Goal: Obtain resource: Download file/media

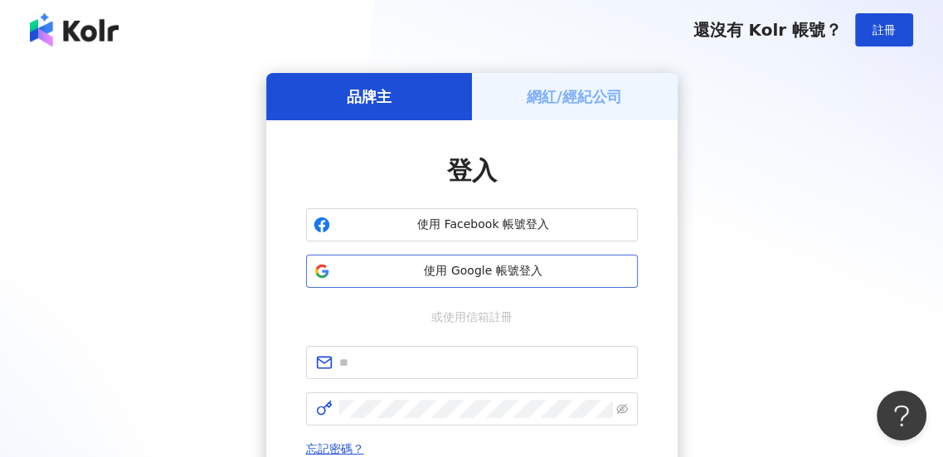
click at [486, 269] on span "使用 Google 帳號登入" at bounding box center [483, 271] width 293 height 17
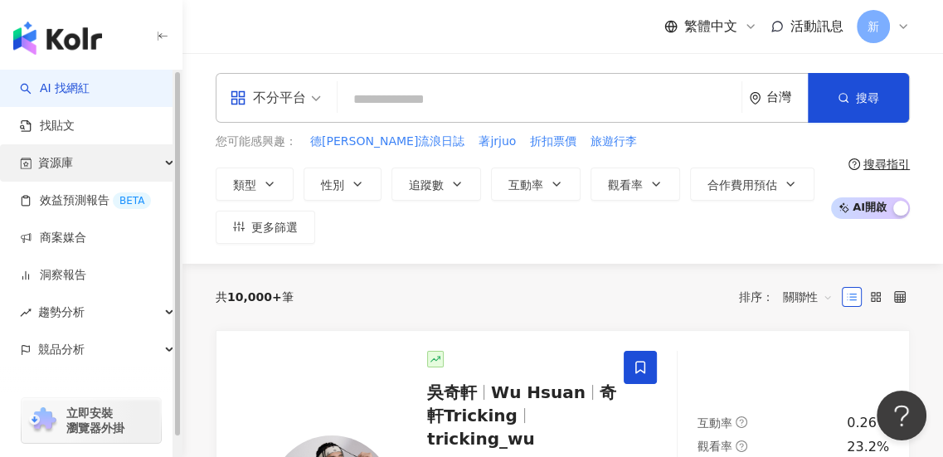
click at [65, 166] on span "資源庫" at bounding box center [55, 162] width 35 height 37
click at [65, 167] on span "資源庫" at bounding box center [55, 162] width 35 height 37
click at [66, 167] on span "資源庫" at bounding box center [55, 162] width 35 height 37
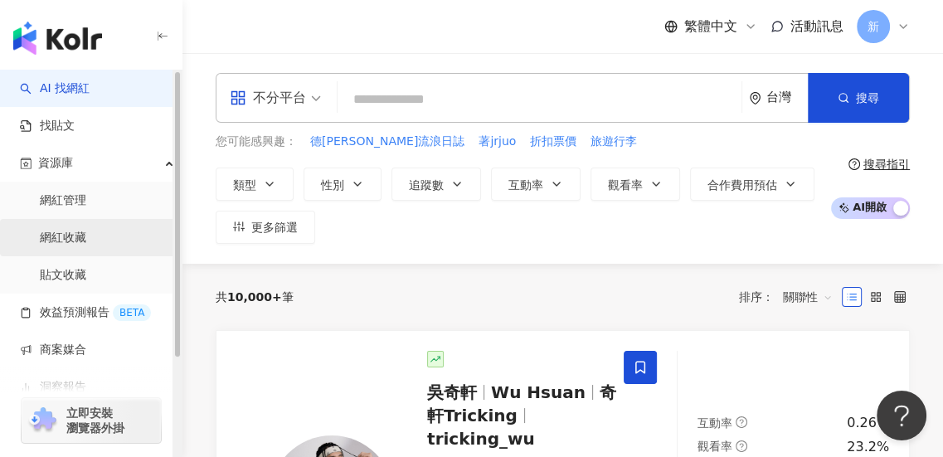
click at [81, 240] on link "網紅收藏" at bounding box center [63, 238] width 46 height 17
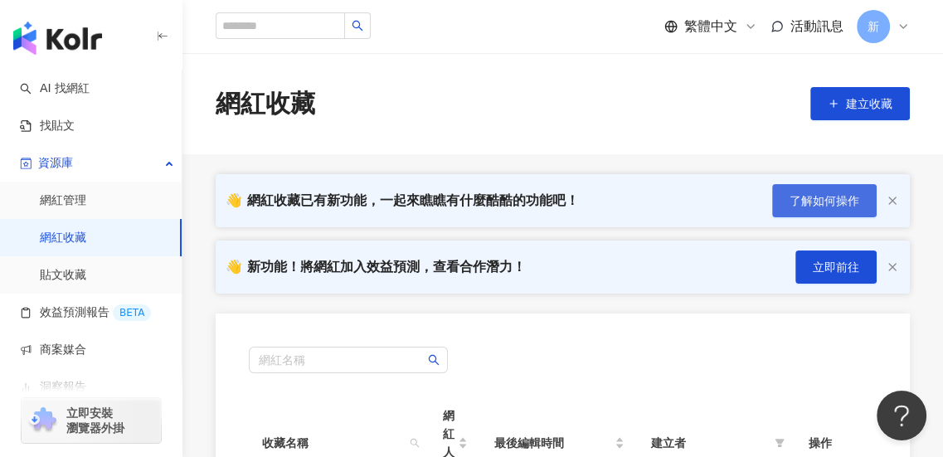
click at [867, 205] on button "了解如何操作" at bounding box center [824, 200] width 104 height 33
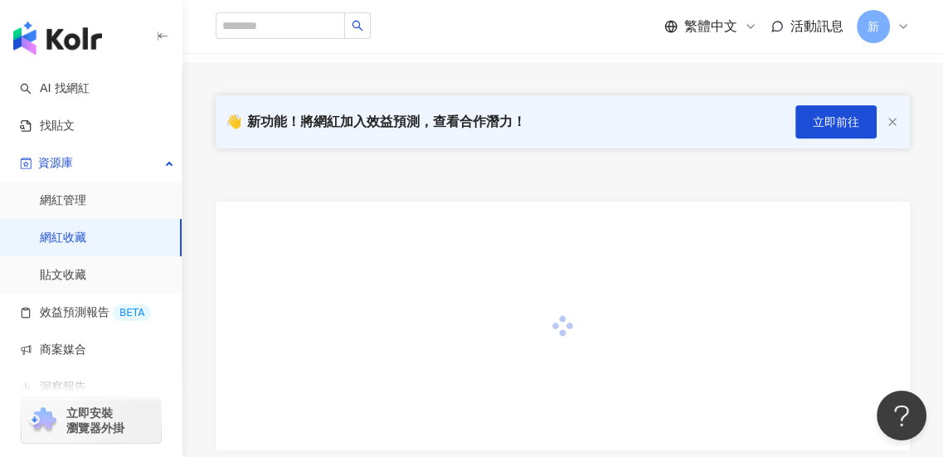
scroll to position [166, 0]
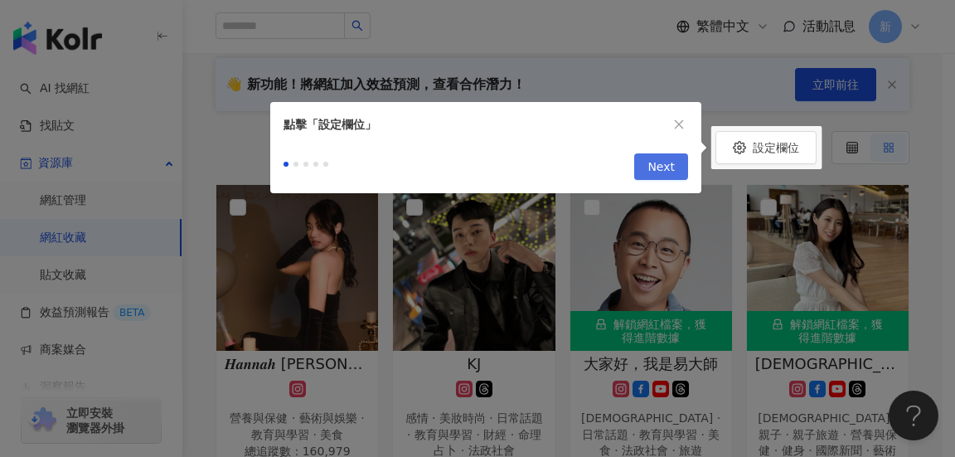
click at [662, 170] on span "Next" at bounding box center [660, 167] width 27 height 27
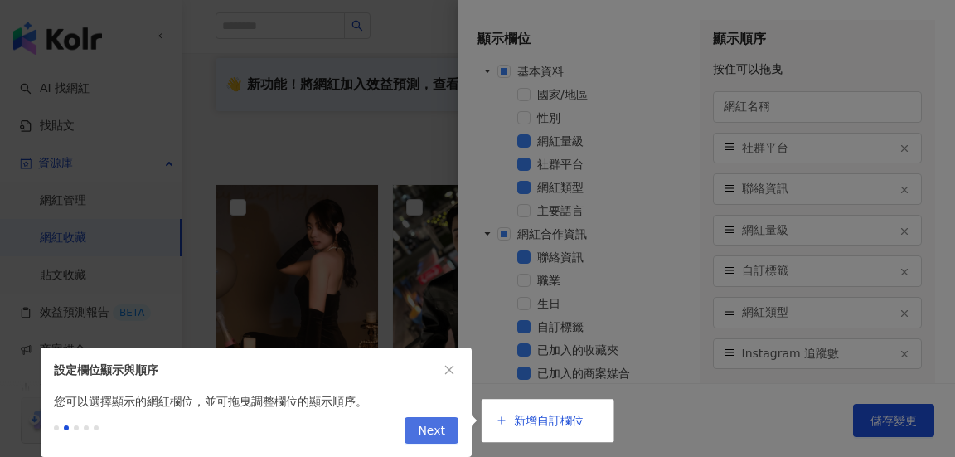
click at [429, 428] on span "Next" at bounding box center [431, 431] width 27 height 27
click at [439, 425] on span "Next" at bounding box center [431, 431] width 27 height 27
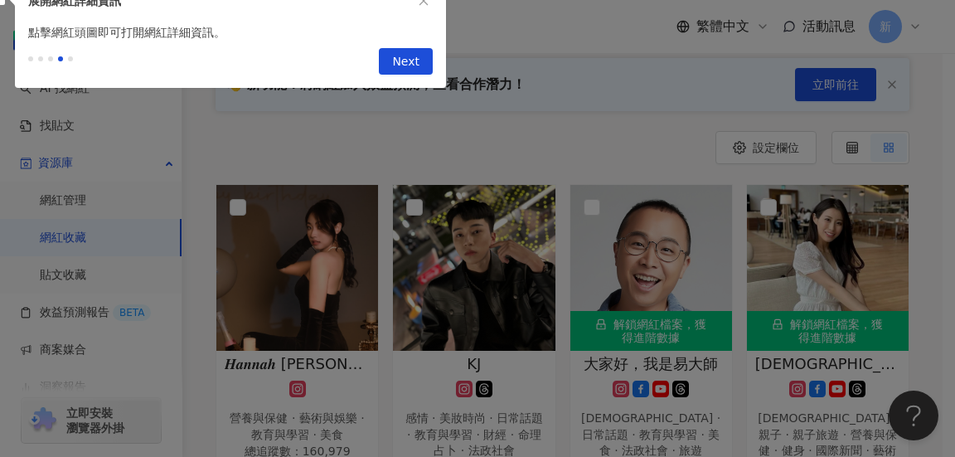
click at [414, 65] on span "Next" at bounding box center [405, 62] width 27 height 27
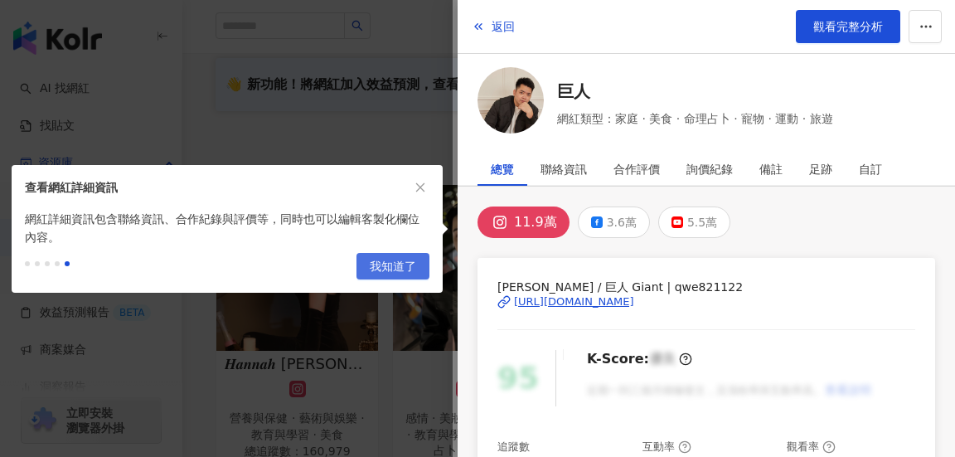
click at [393, 269] on span "我知道了" at bounding box center [393, 267] width 46 height 27
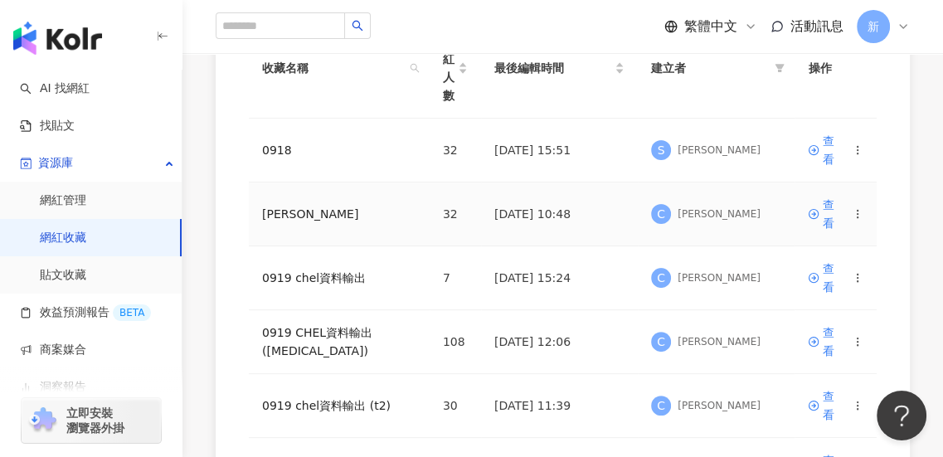
scroll to position [332, 0]
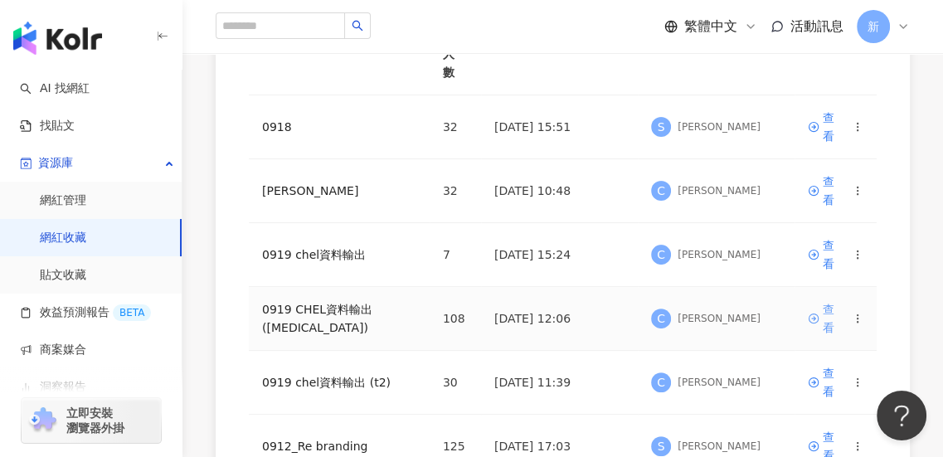
click at [824, 300] on div "查看" at bounding box center [833, 318] width 23 height 36
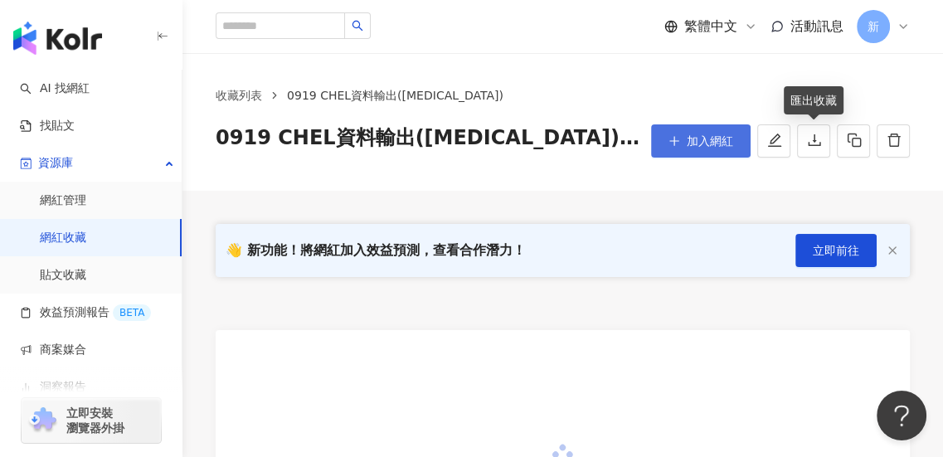
click at [807, 143] on icon "download" at bounding box center [814, 140] width 15 height 15
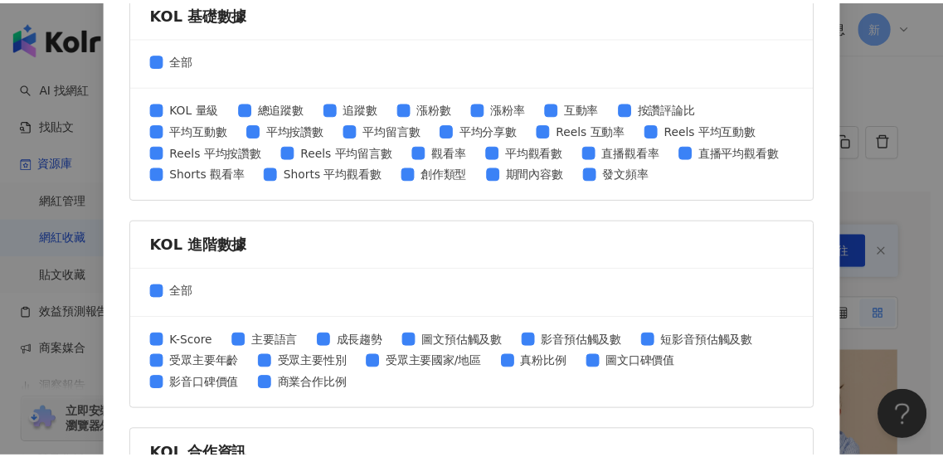
scroll to position [827, 0]
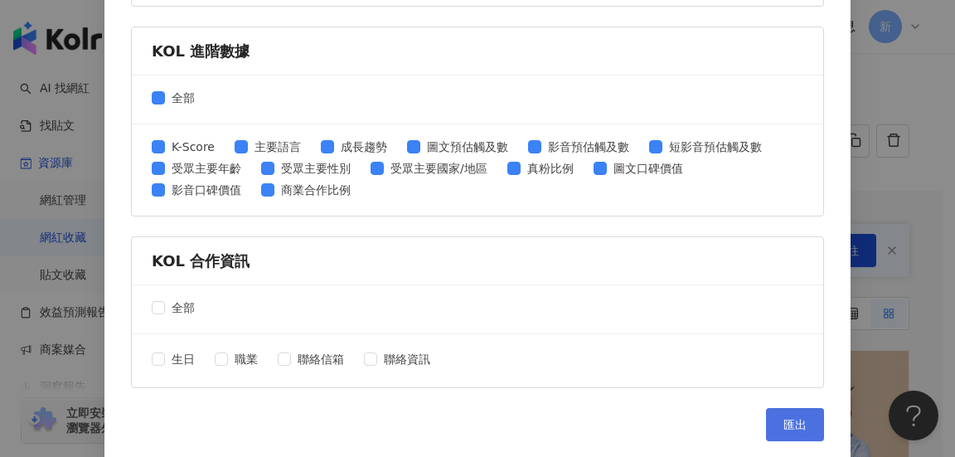
click at [783, 418] on span "匯出" at bounding box center [794, 424] width 23 height 13
drag, startPoint x: 875, startPoint y: 185, endPoint x: 792, endPoint y: 154, distance: 88.4
click at [875, 185] on div "匯出收藏 請選擇您欲匯出的項目 社群平台 全部 Facebook Instagram YouTube TikTok X 數據時間 全部 近三個月 近六個月 K…" at bounding box center [477, 228] width 955 height 457
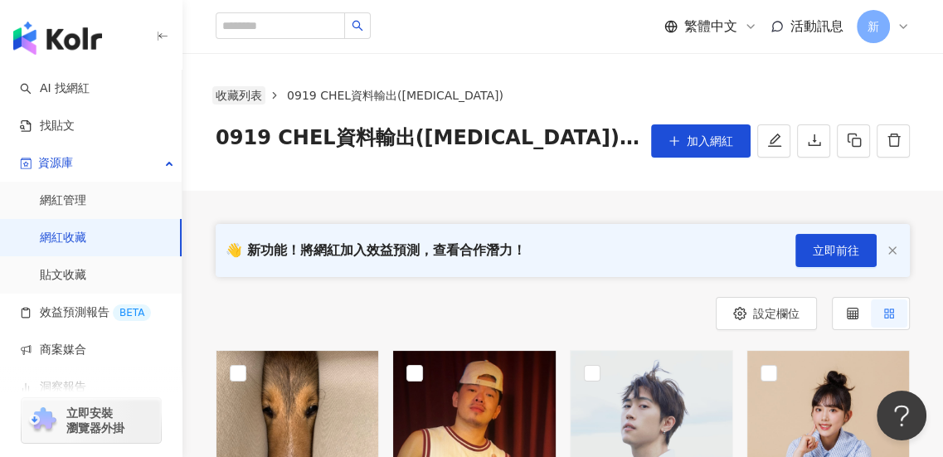
click at [239, 99] on link "收藏列表" at bounding box center [238, 95] width 53 height 18
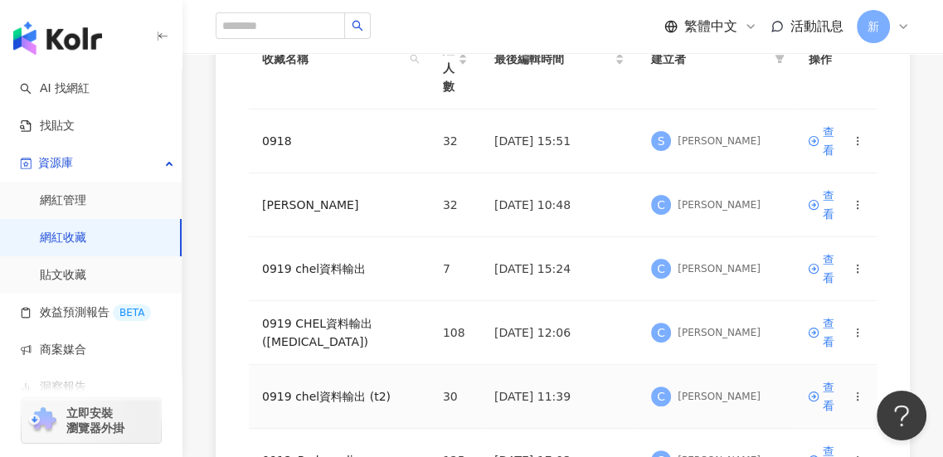
scroll to position [332, 0]
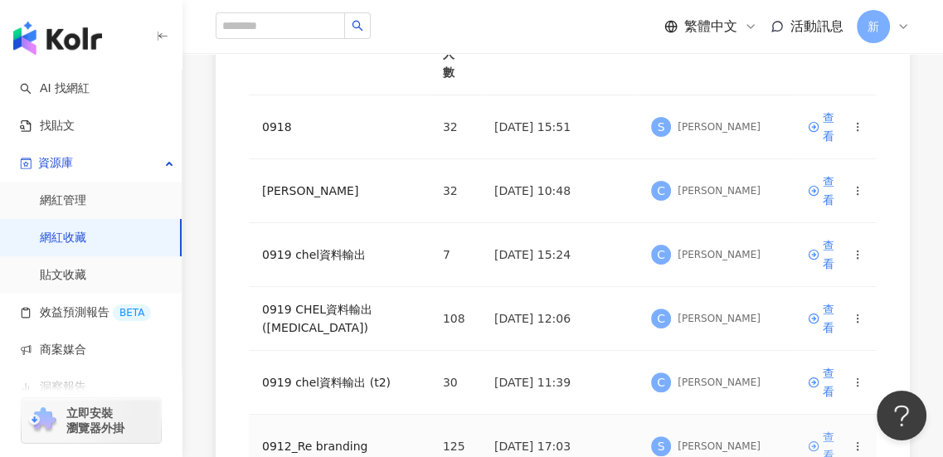
click at [810, 440] on icon at bounding box center [813, 446] width 12 height 12
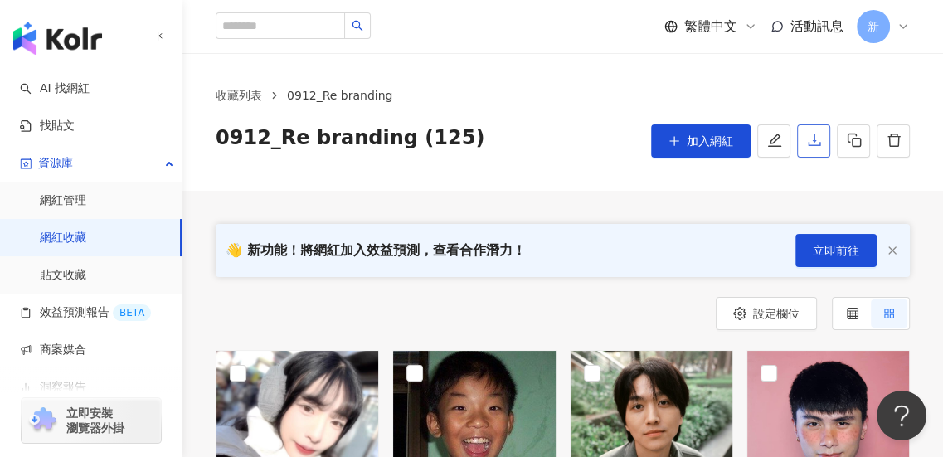
click at [808, 138] on icon "download" at bounding box center [814, 140] width 15 height 15
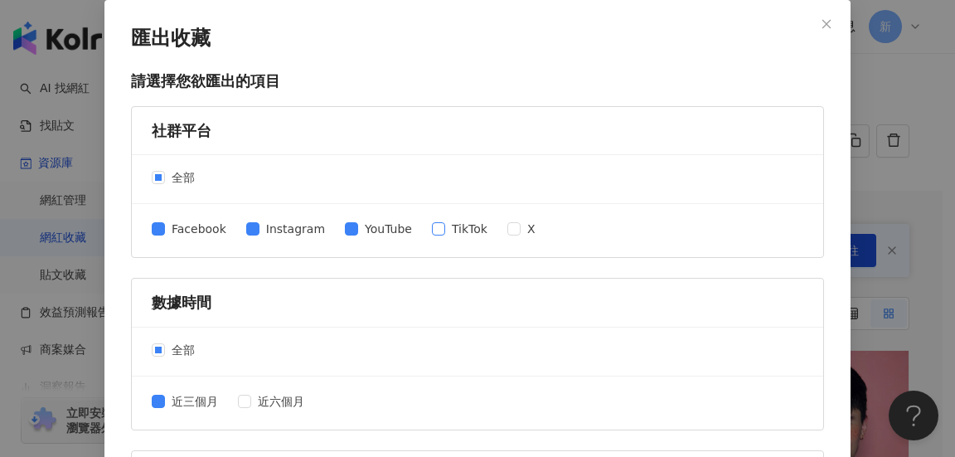
click at [445, 233] on span "TikTok" at bounding box center [469, 229] width 49 height 18
click at [521, 230] on span "X" at bounding box center [532, 229] width 22 height 18
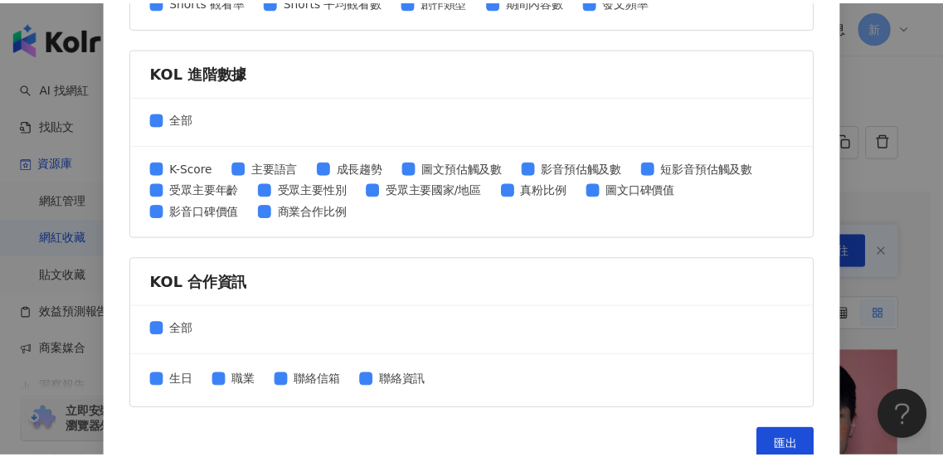
scroll to position [827, 0]
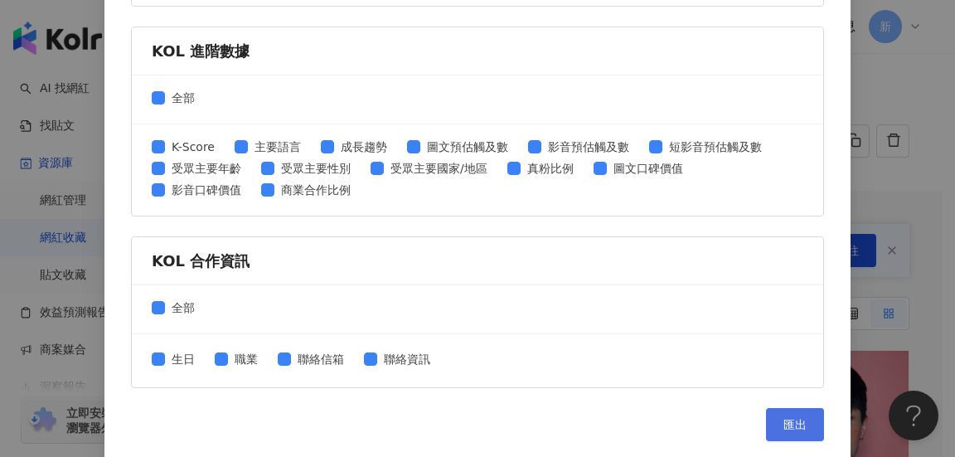
click at [783, 427] on span "匯出" at bounding box center [794, 424] width 23 height 13
click at [864, 188] on div "匯出收藏 請選擇您欲匯出的項目 社群平台 全部 Facebook Instagram YouTube TikTok X 數據時間 全部 近三個月 近六個月 K…" at bounding box center [477, 228] width 955 height 457
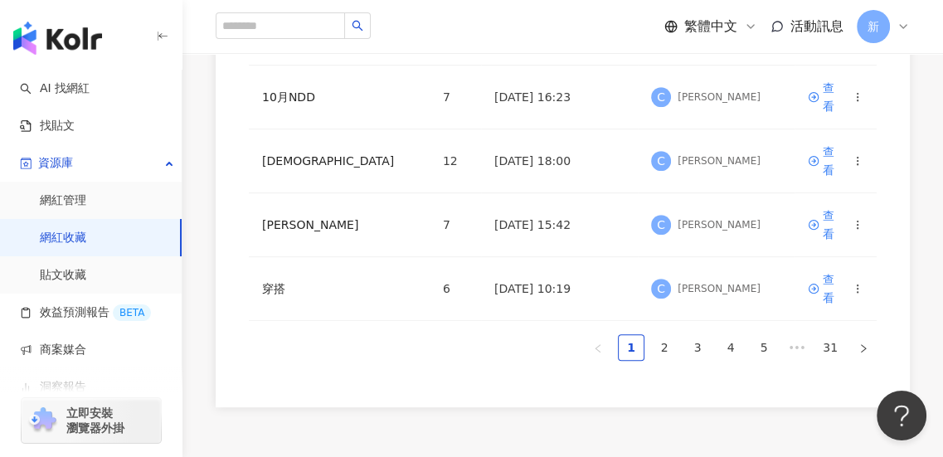
scroll to position [746, 0]
click at [662, 333] on link "2" at bounding box center [664, 345] width 25 height 25
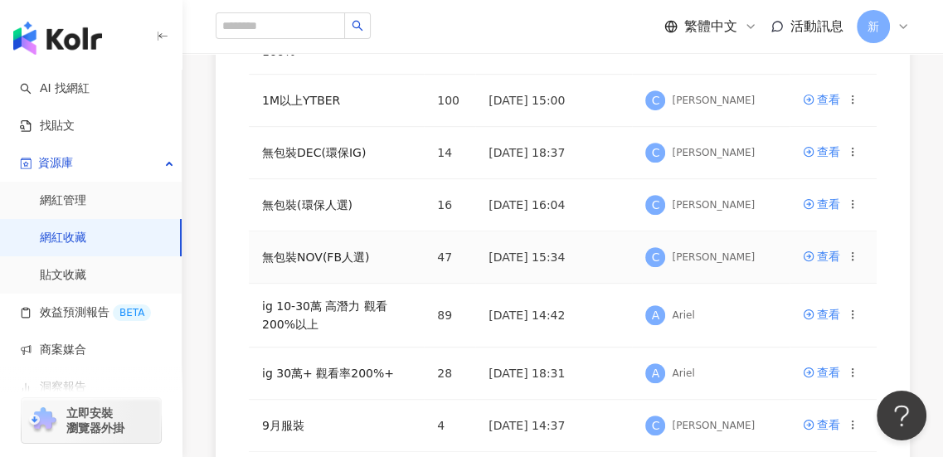
scroll to position [497, 0]
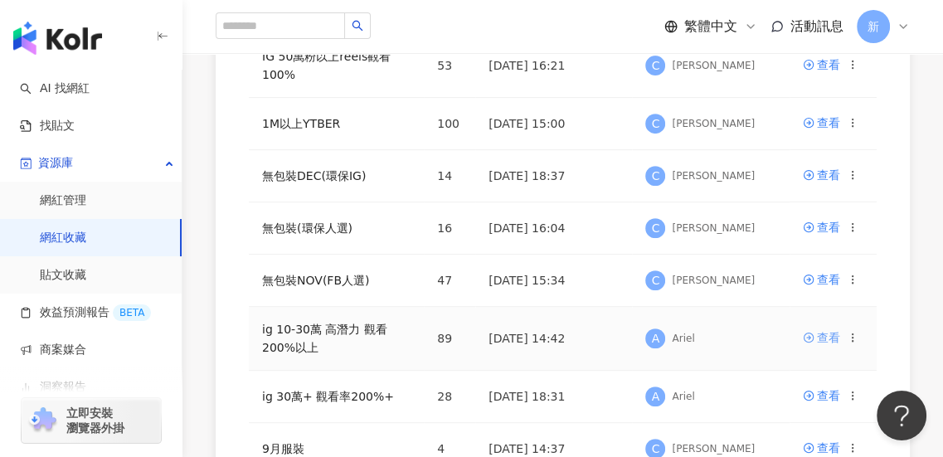
click at [821, 333] on div "查看" at bounding box center [828, 337] width 23 height 18
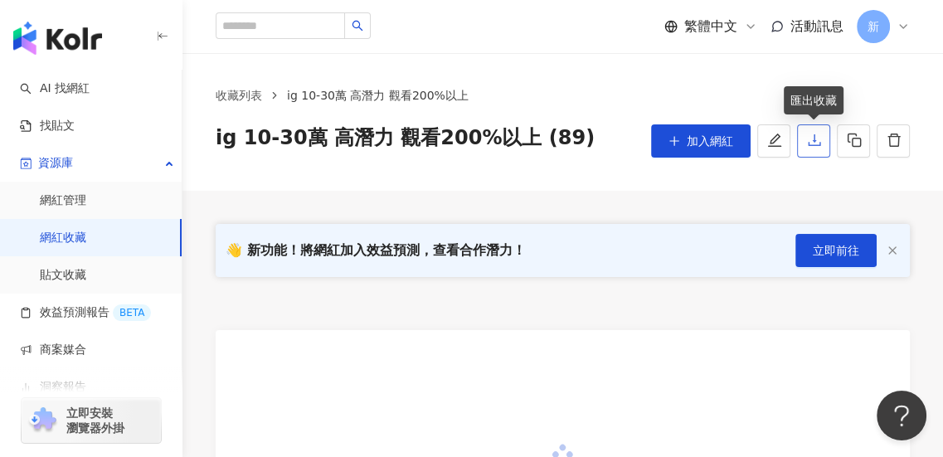
click at [811, 143] on icon "download" at bounding box center [814, 140] width 15 height 15
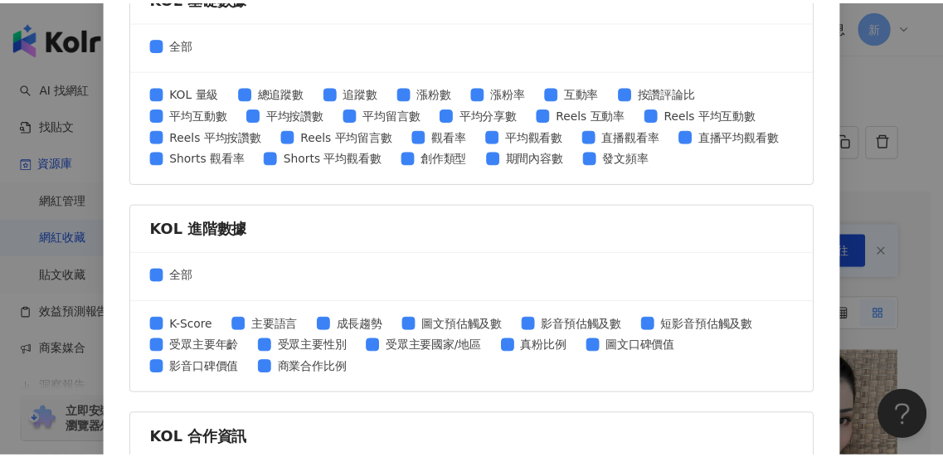
scroll to position [827, 0]
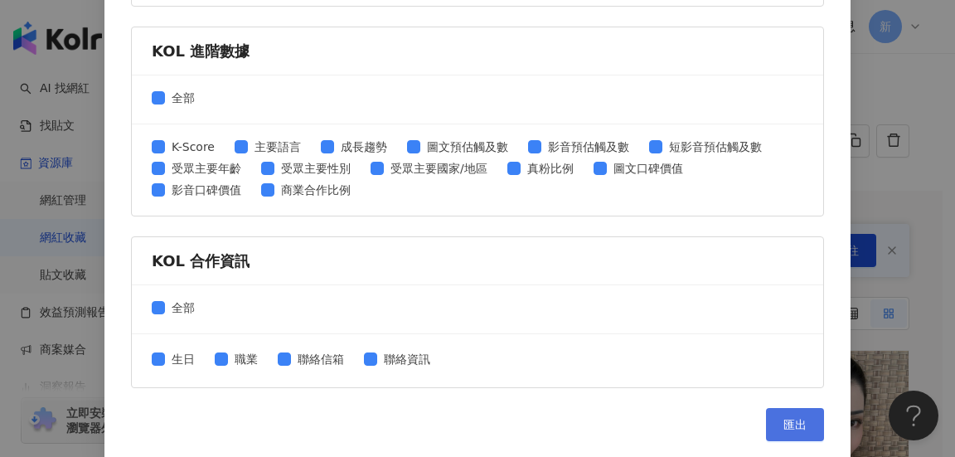
click at [787, 419] on span "匯出" at bounding box center [794, 424] width 23 height 13
click at [865, 82] on div "匯出收藏 請選擇您欲匯出的項目 社群平台 全部 Facebook Instagram YouTube TikTok X 數據時間 全部 近三個月 近六個月 K…" at bounding box center [477, 228] width 955 height 457
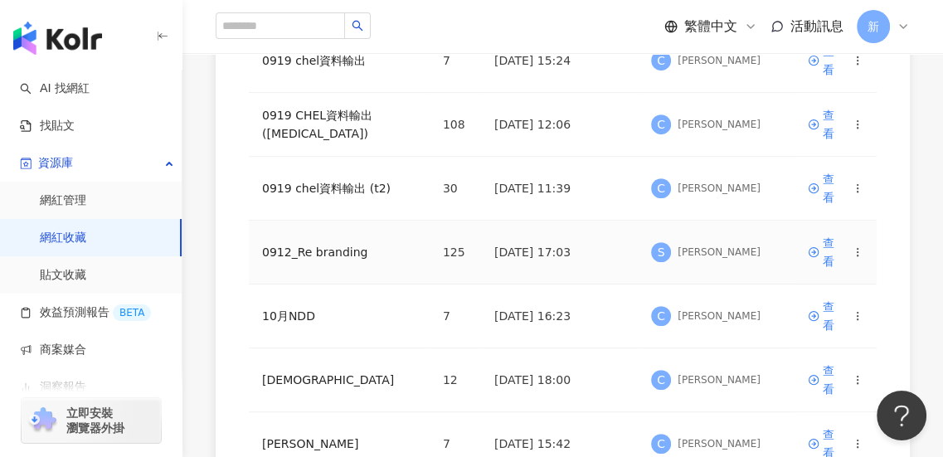
scroll to position [760, 0]
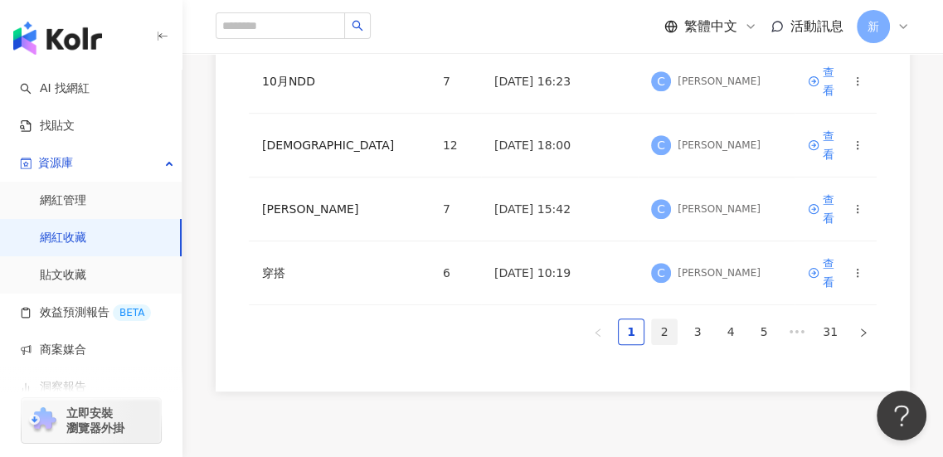
click at [667, 319] on link "2" at bounding box center [664, 331] width 25 height 25
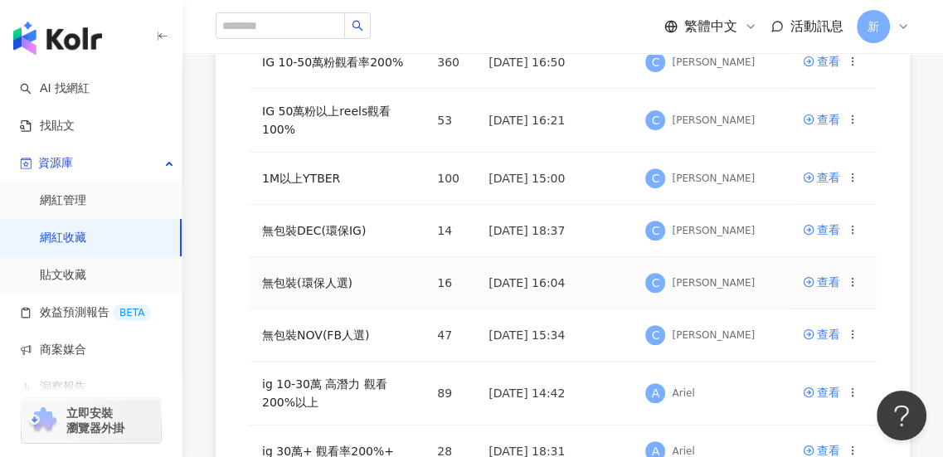
scroll to position [429, 0]
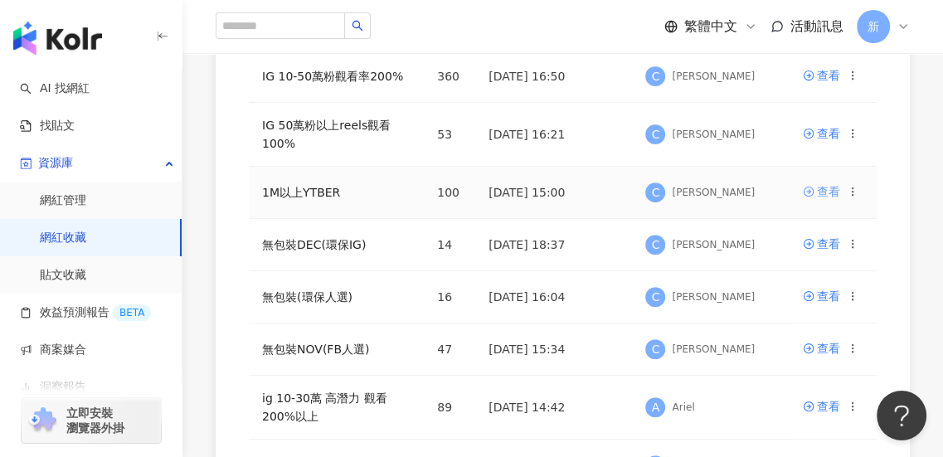
click at [823, 191] on div "查看" at bounding box center [828, 191] width 23 height 18
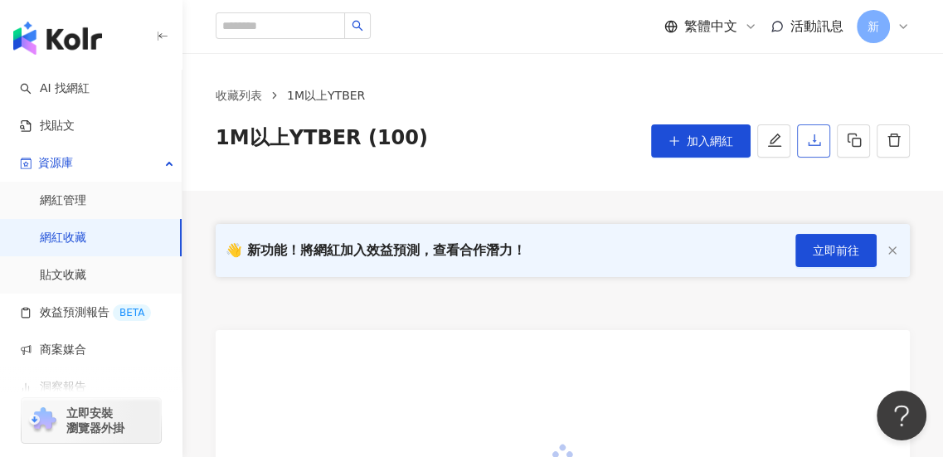
click at [817, 144] on icon "download" at bounding box center [814, 140] width 15 height 15
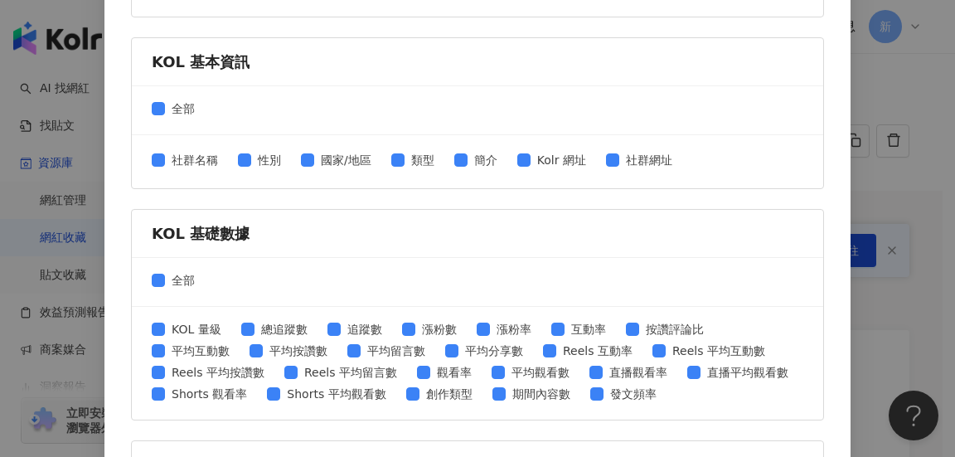
scroll to position [414, 0]
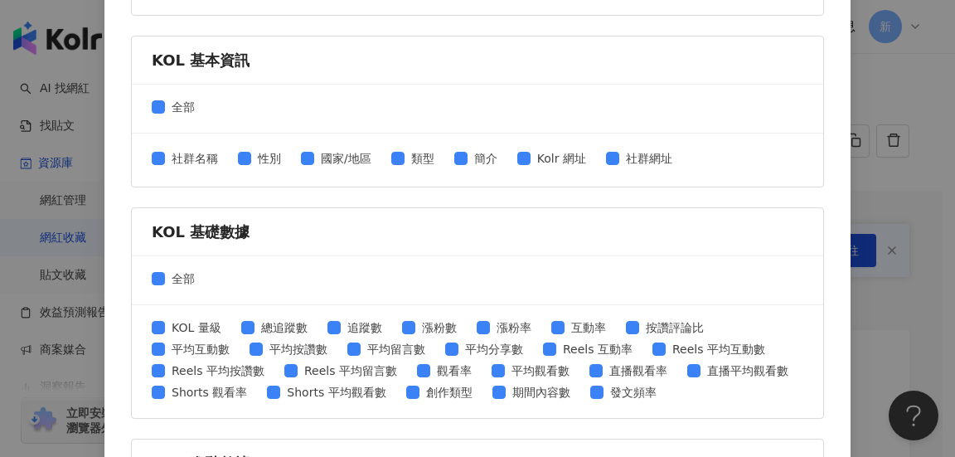
click at [799, 416] on form "社群平台 全部 Facebook Instagram YouTube TikTok X 數據時間 全部 近三個月 近六個月 KOL 基本資訊 全部 社群名稱 …" at bounding box center [477, 246] width 693 height 1108
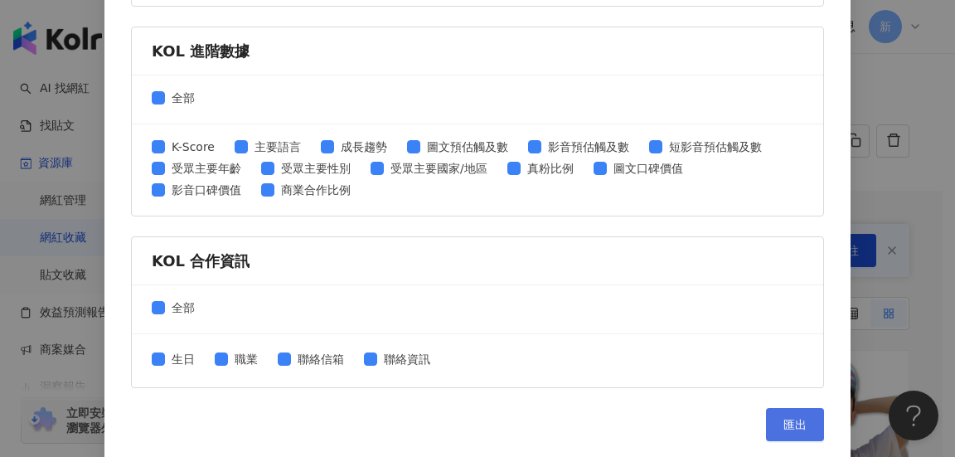
click at [788, 425] on span "匯出" at bounding box center [794, 424] width 23 height 13
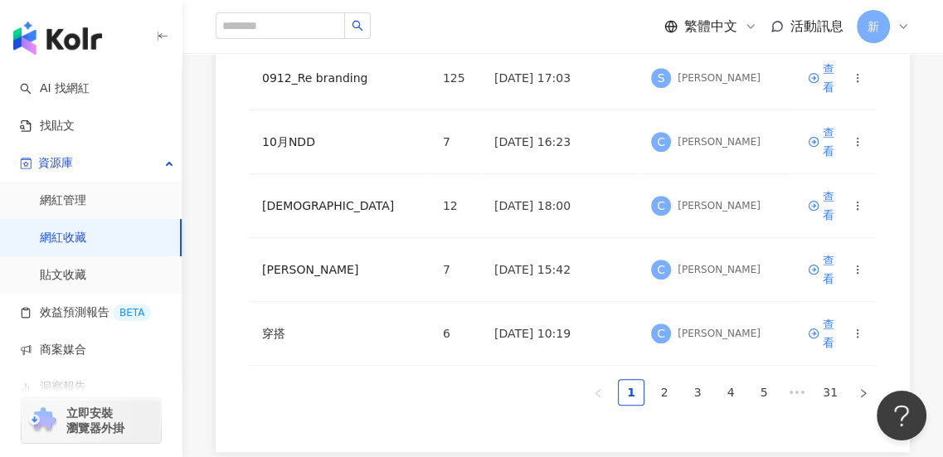
scroll to position [760, 0]
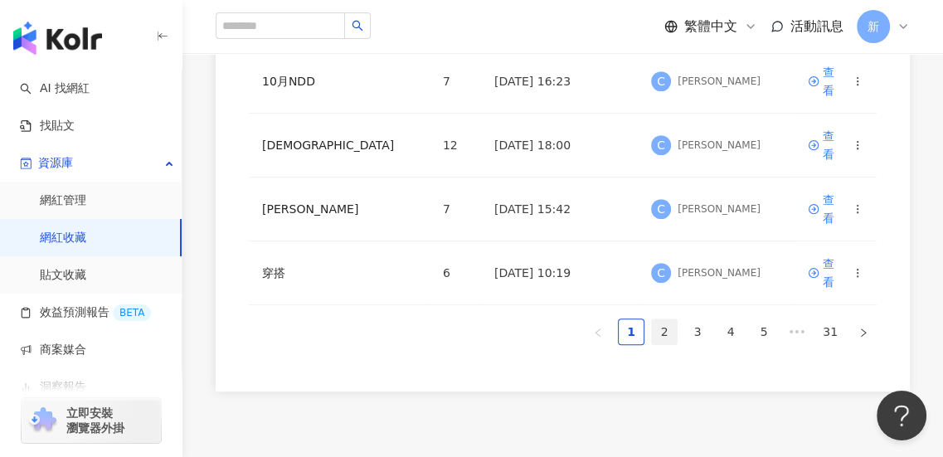
click at [658, 319] on link "2" at bounding box center [664, 331] width 25 height 25
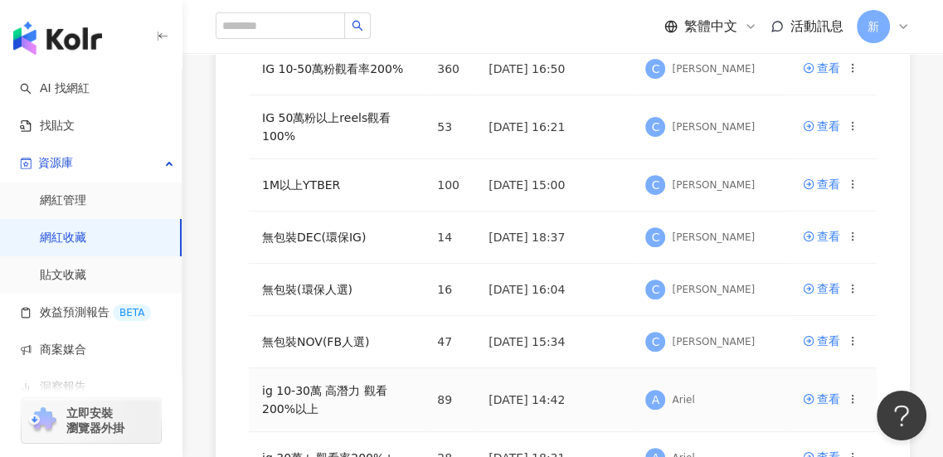
scroll to position [263, 0]
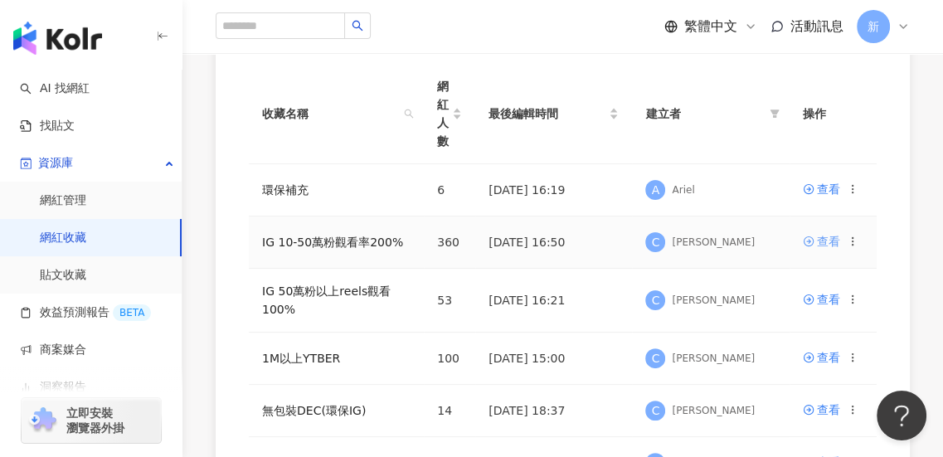
click at [824, 240] on div "查看" at bounding box center [828, 241] width 23 height 18
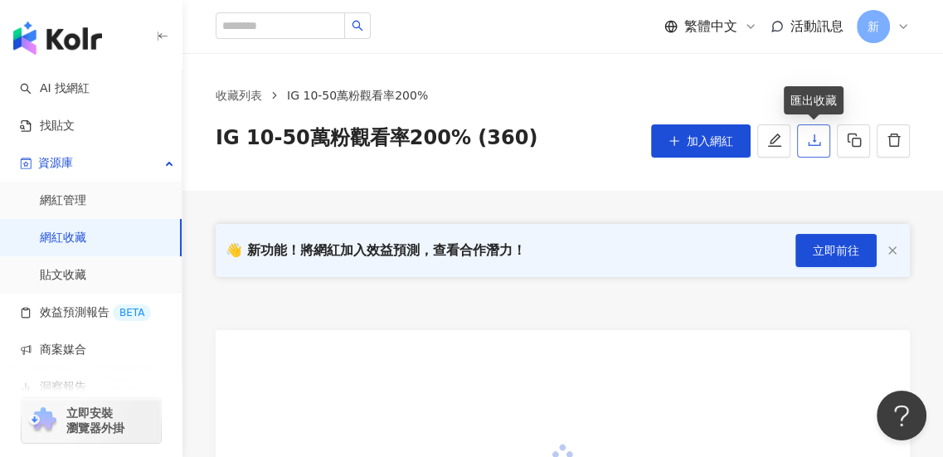
click at [812, 139] on icon "download" at bounding box center [814, 140] width 15 height 15
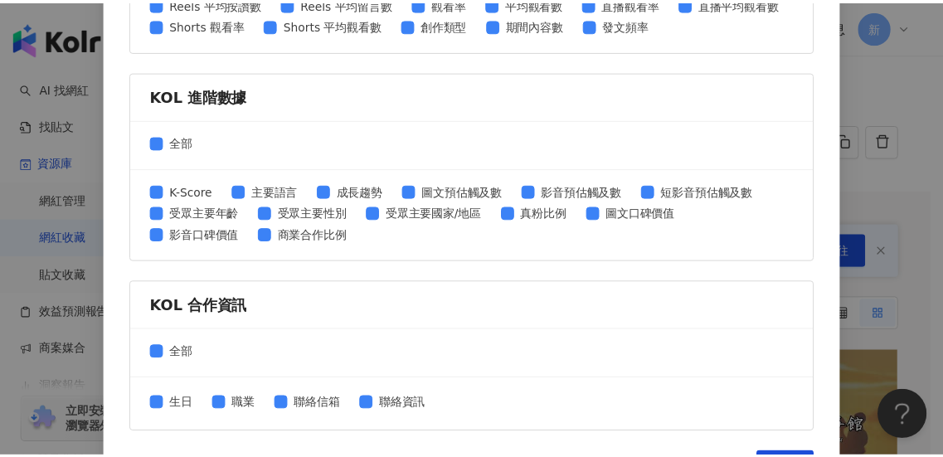
scroll to position [827, 0]
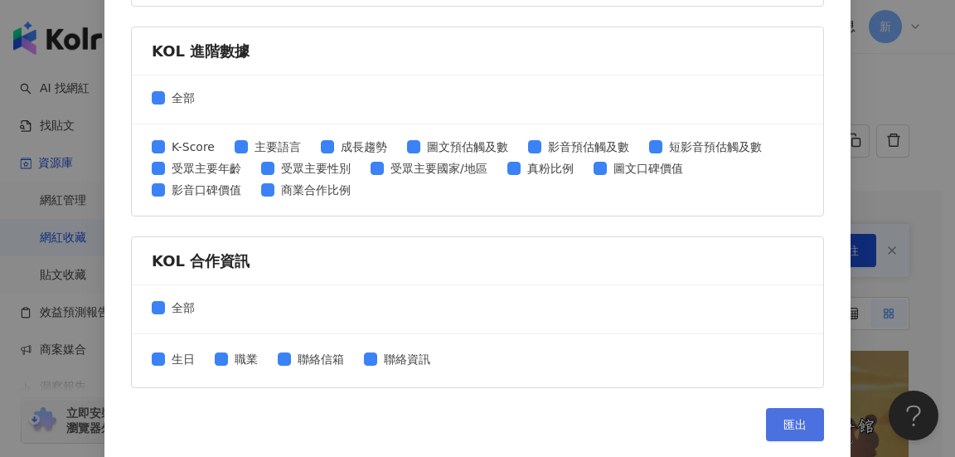
click at [791, 419] on span "匯出" at bounding box center [794, 424] width 23 height 13
click at [858, 198] on div "匯出收藏 請選擇您欲匯出的項目 社群平台 全部 Facebook Instagram YouTube TikTok X 數據時間 全部 近三個月 近六個月 K…" at bounding box center [477, 228] width 955 height 457
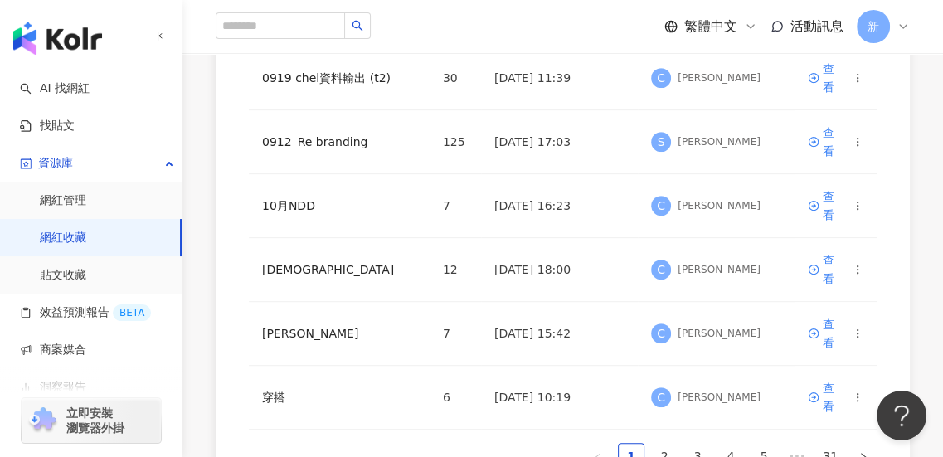
scroll to position [760, 0]
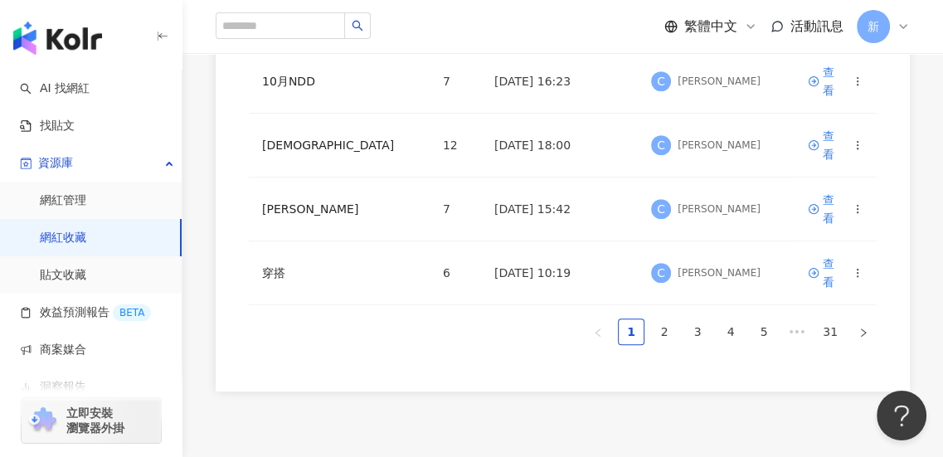
click at [662, 319] on link "2" at bounding box center [664, 331] width 25 height 25
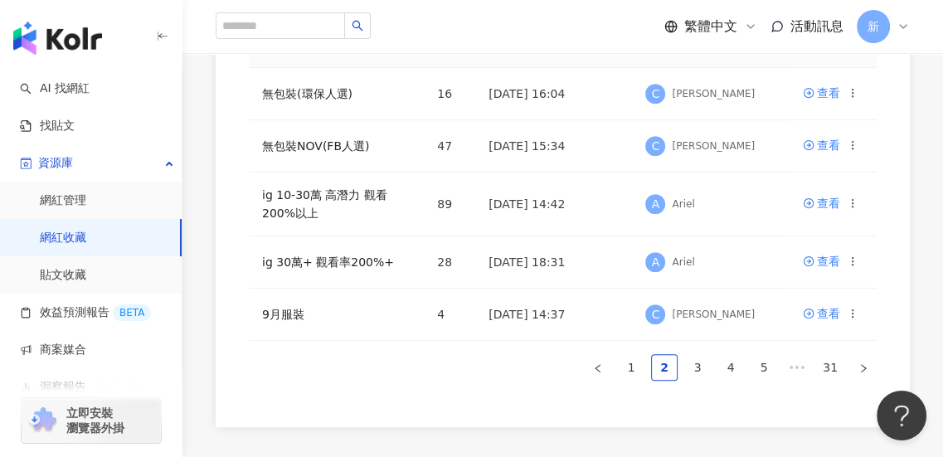
scroll to position [677, 0]
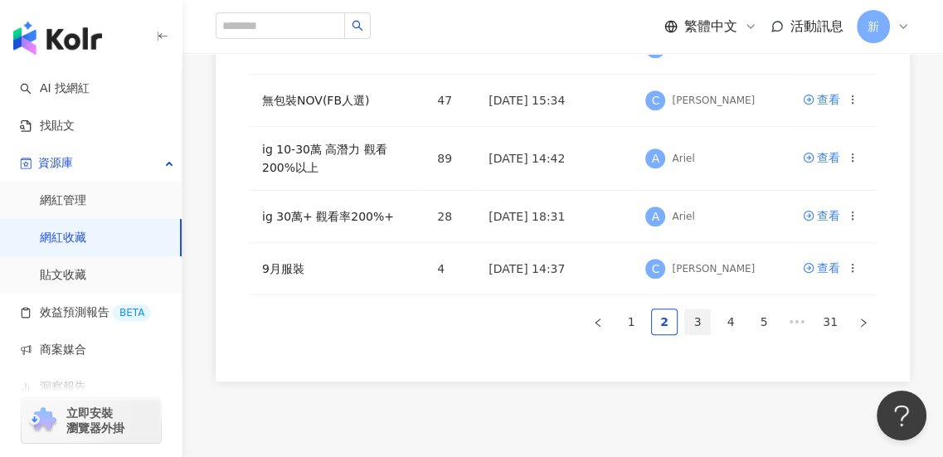
click at [696, 323] on link "3" at bounding box center [697, 321] width 25 height 25
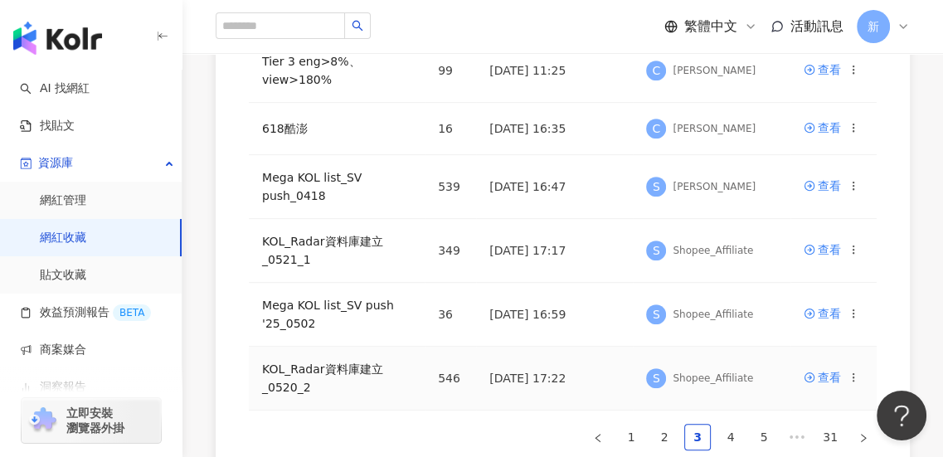
scroll to position [594, 0]
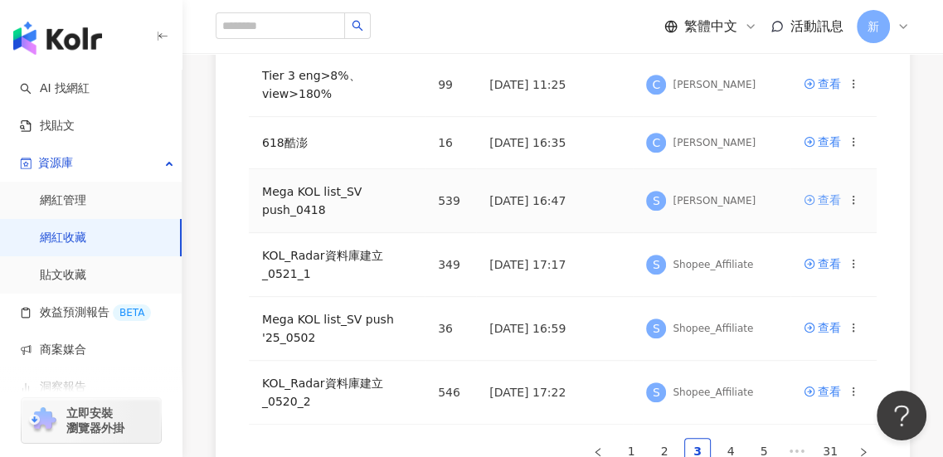
click at [814, 203] on icon at bounding box center [809, 200] width 12 height 12
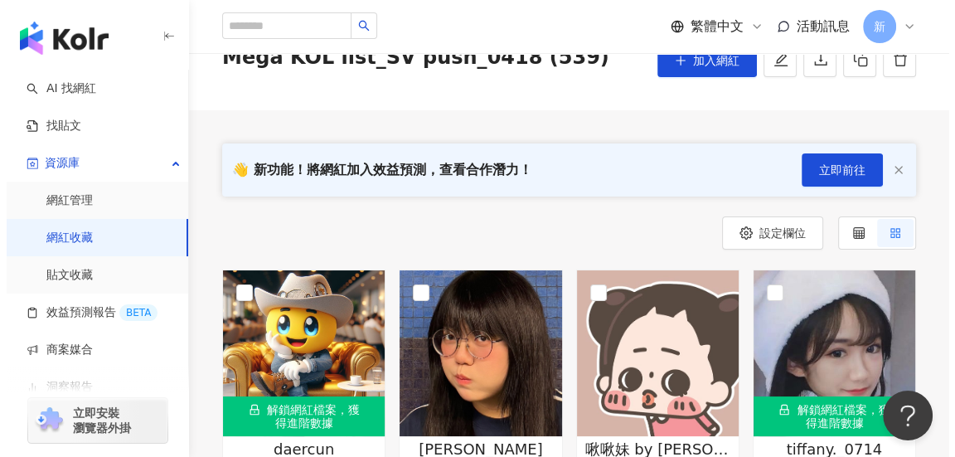
scroll to position [83, 0]
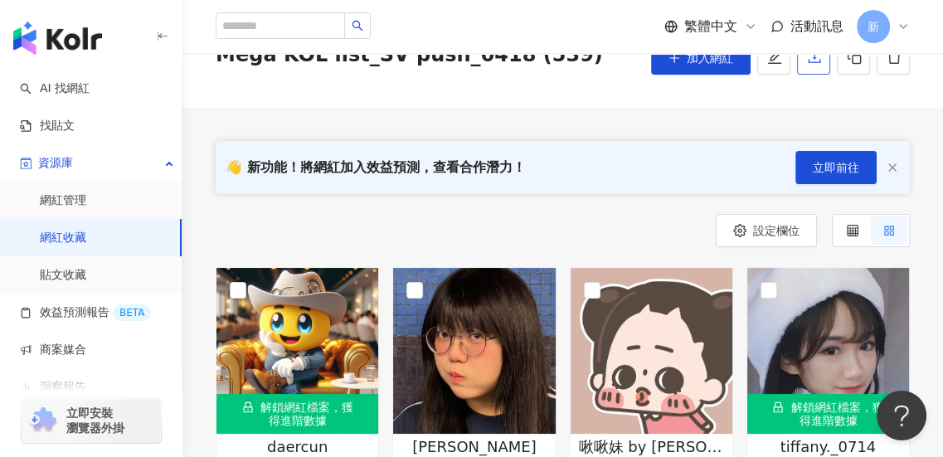
click at [807, 63] on icon "download" at bounding box center [814, 57] width 15 height 15
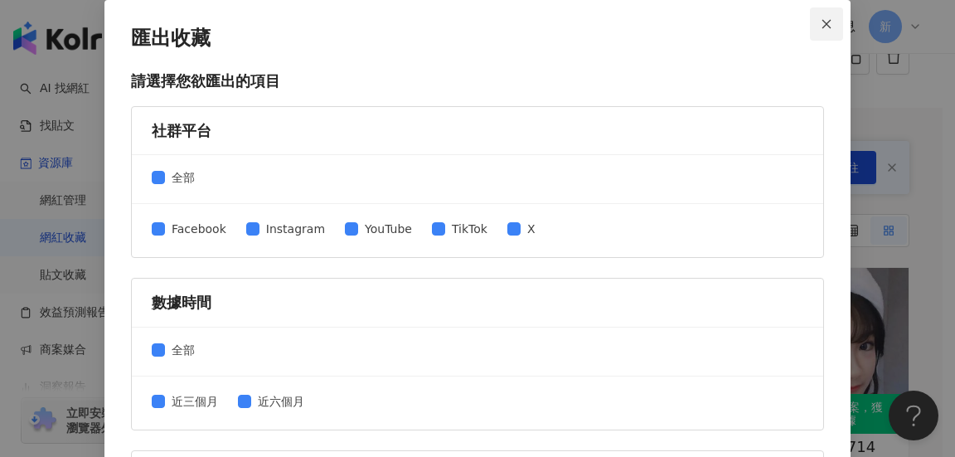
click at [814, 32] on button "Close" at bounding box center [826, 23] width 33 height 33
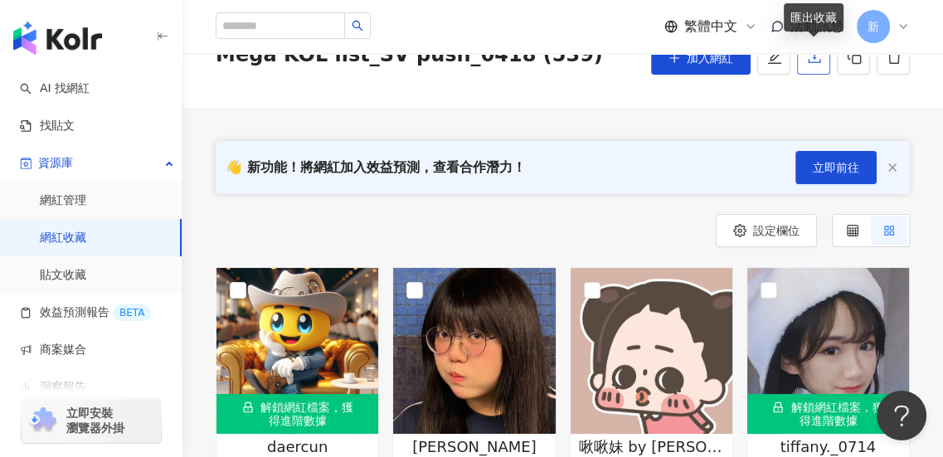
click at [811, 62] on icon "download" at bounding box center [814, 57] width 15 height 15
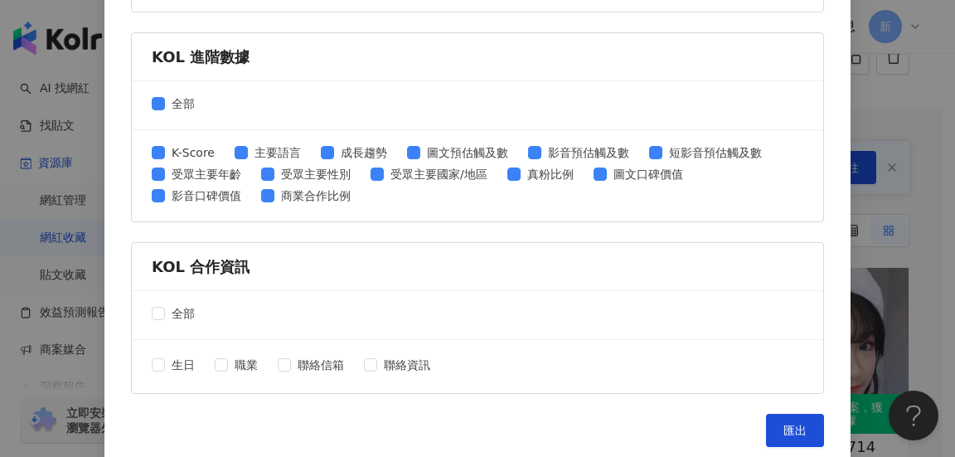
scroll to position [827, 0]
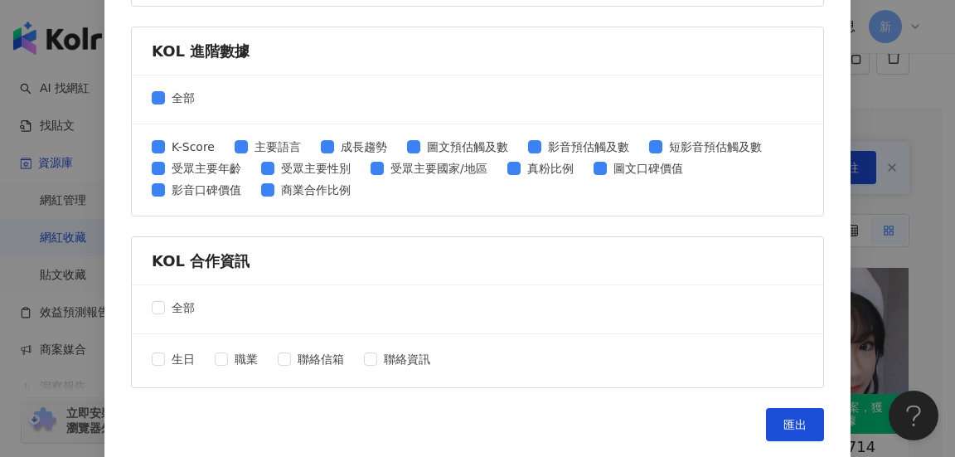
drag, startPoint x: 786, startPoint y: 423, endPoint x: 776, endPoint y: 399, distance: 26.0
click at [786, 423] on span "匯出" at bounding box center [794, 424] width 23 height 13
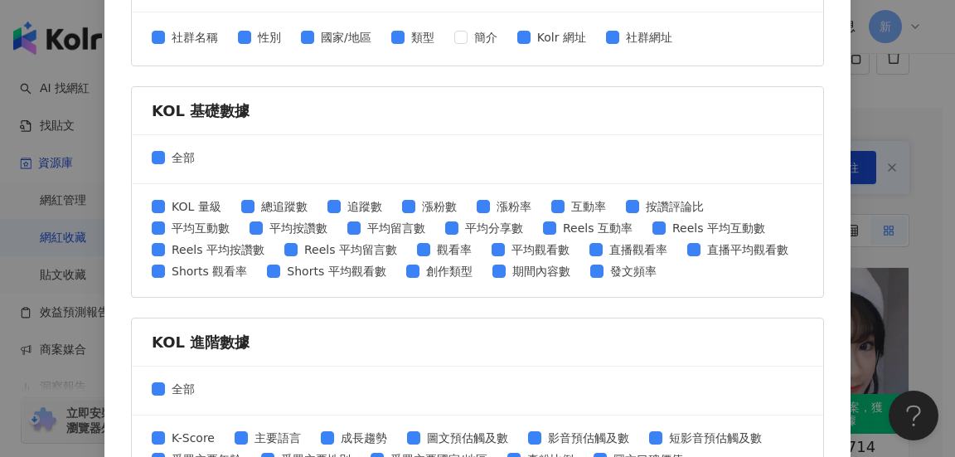
scroll to position [412, 0]
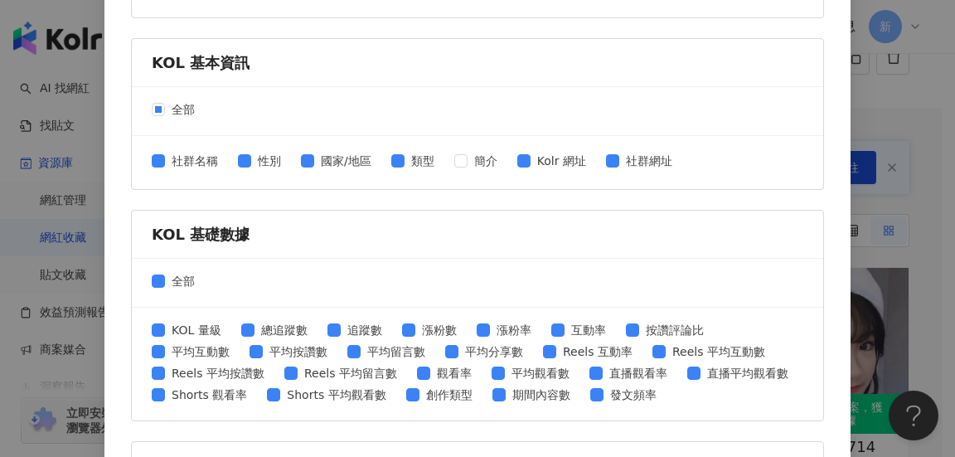
click at [913, 104] on div "匯出收藏 請選擇您欲匯出的項目 社群平台 全部 Facebook Instagram YouTube TikTok X 數據時間 全部 近三個月 近六個月 K…" at bounding box center [477, 228] width 955 height 457
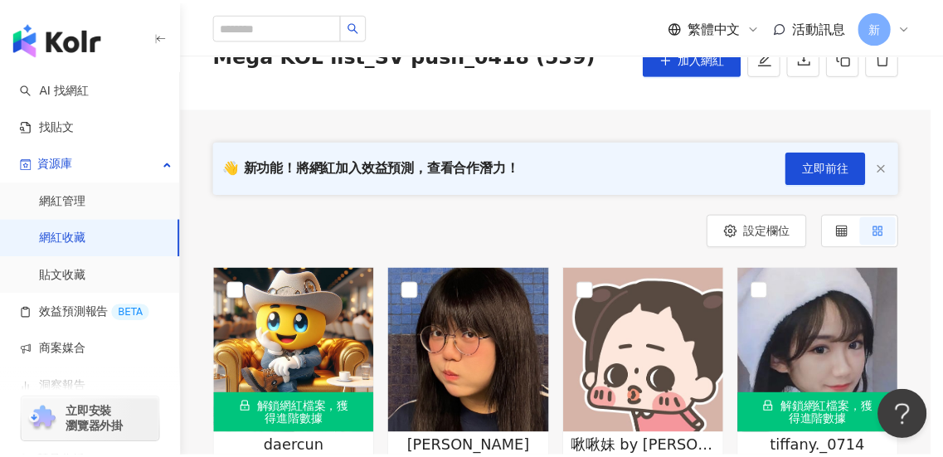
scroll to position [254, 0]
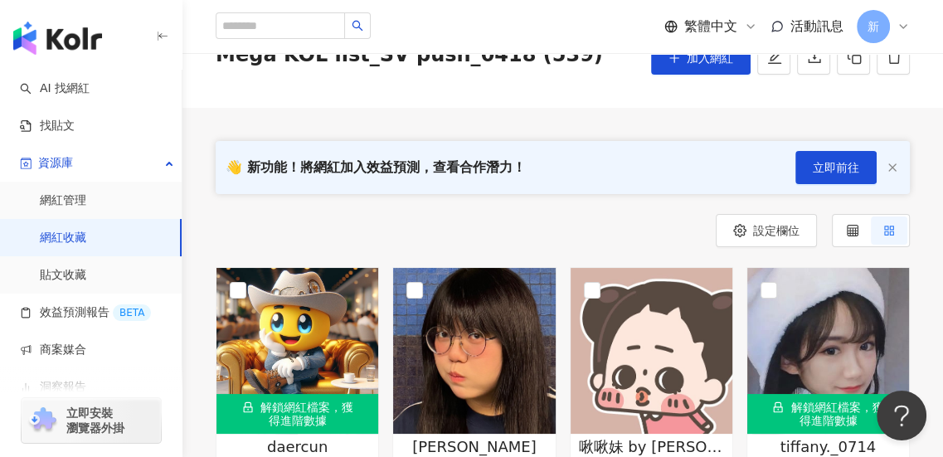
scroll to position [594, 0]
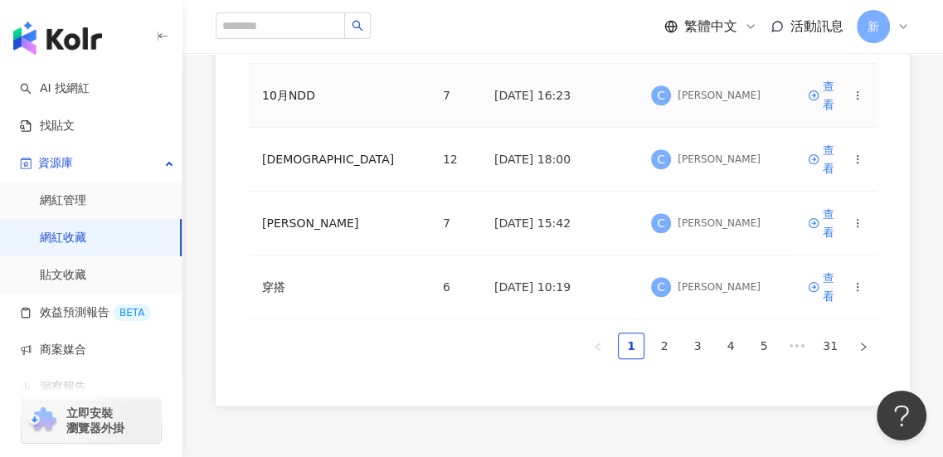
scroll to position [760, 0]
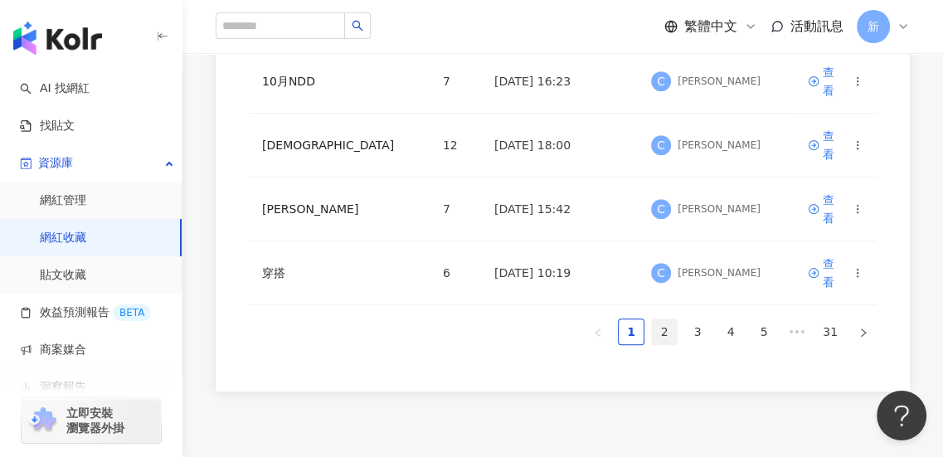
click at [662, 319] on link "2" at bounding box center [664, 331] width 25 height 25
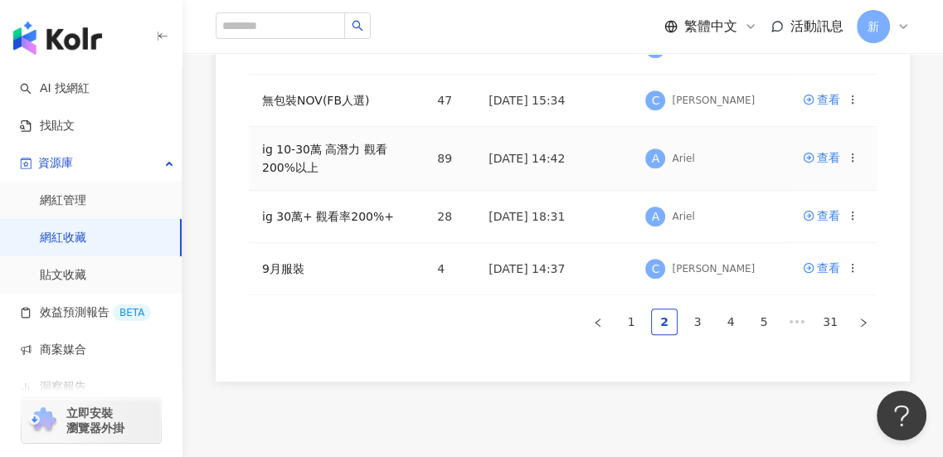
scroll to position [783, 0]
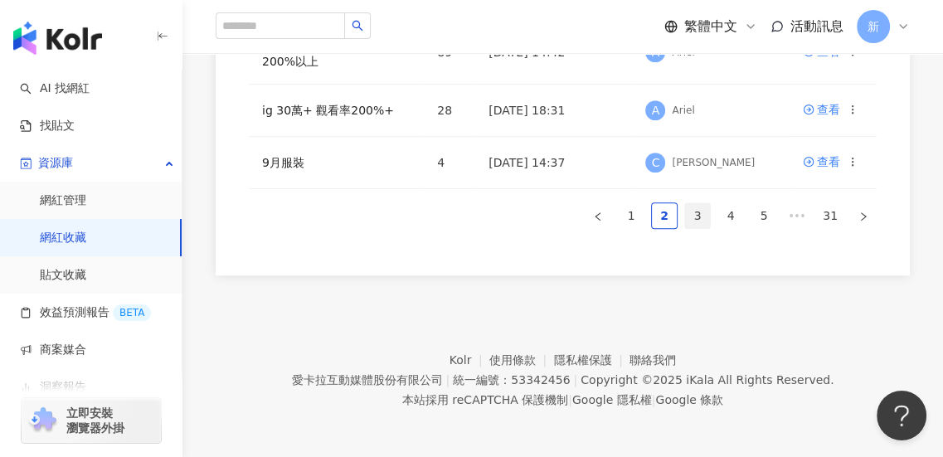
click at [692, 217] on link "3" at bounding box center [697, 215] width 25 height 25
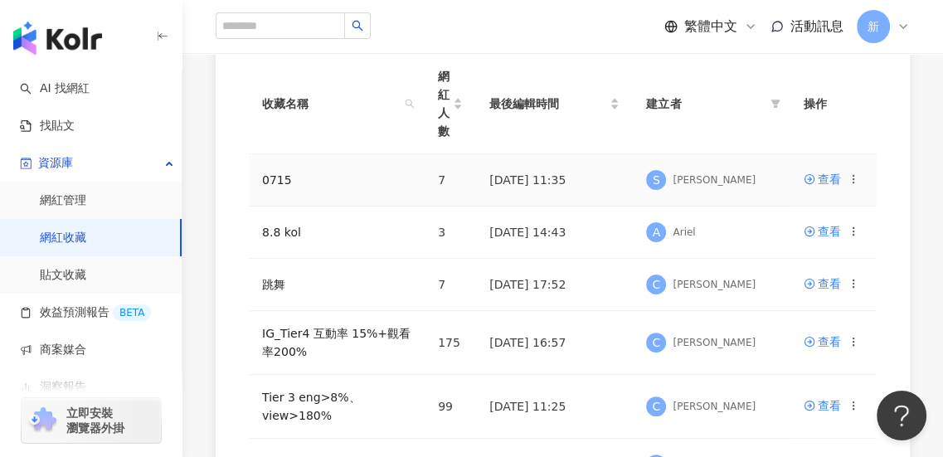
scroll to position [286, 0]
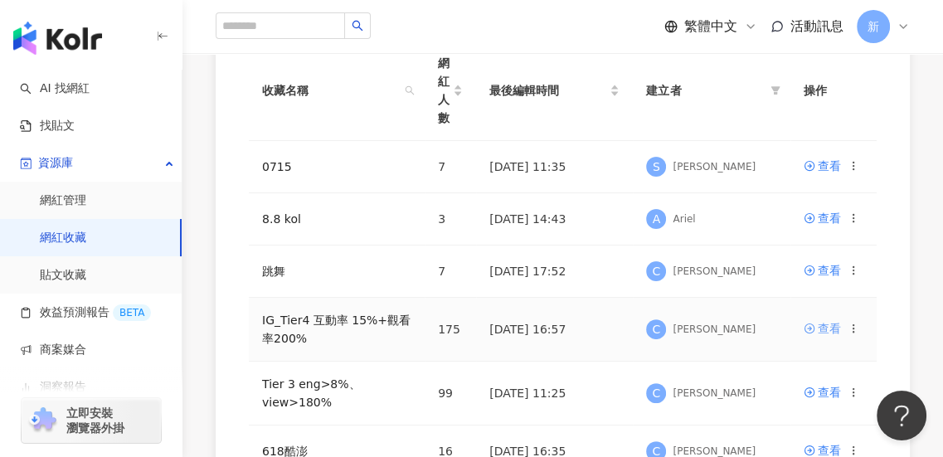
click at [820, 329] on div "查看" at bounding box center [828, 328] width 23 height 18
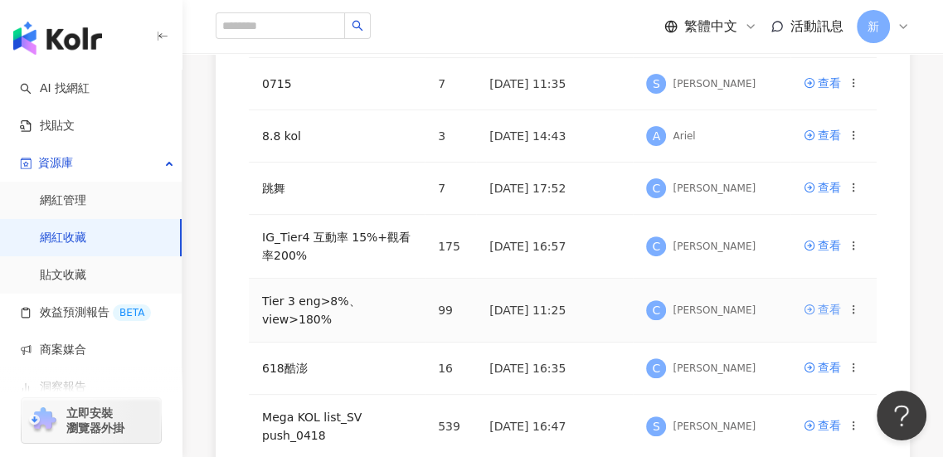
click at [818, 310] on div "查看" at bounding box center [828, 309] width 23 height 18
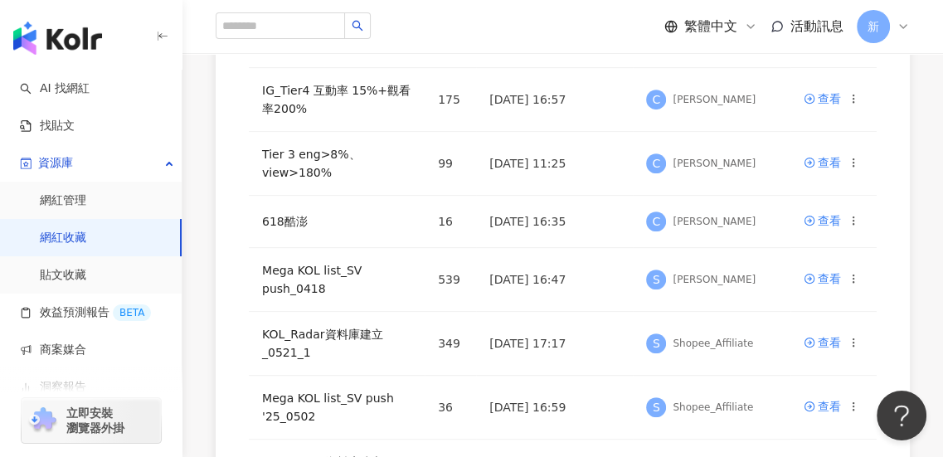
scroll to position [700, 0]
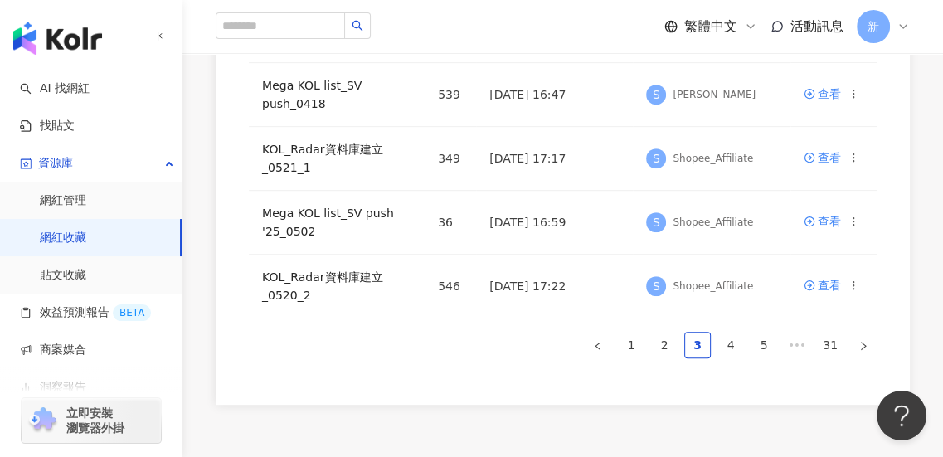
click at [667, 343] on link "2" at bounding box center [664, 344] width 25 height 25
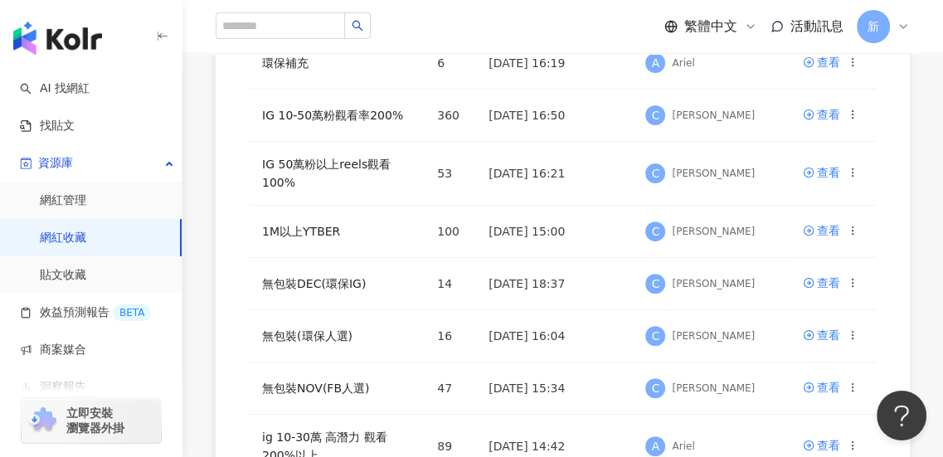
scroll to position [286, 0]
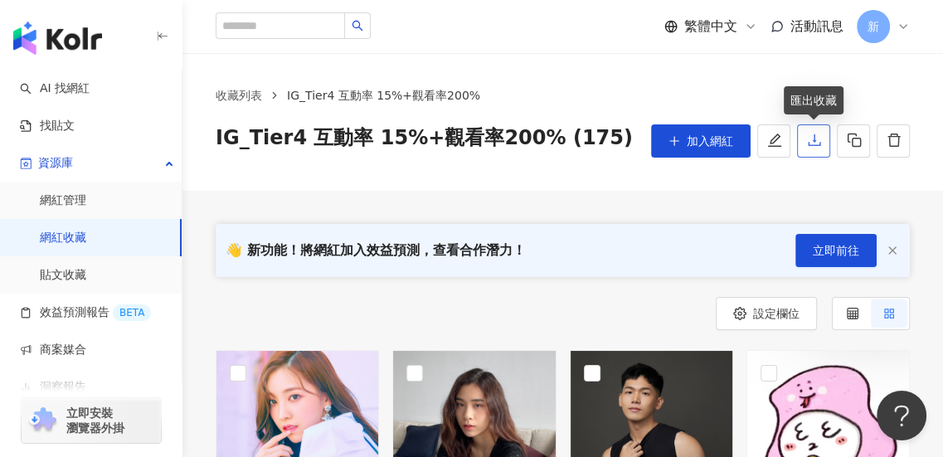
click at [812, 136] on icon "download" at bounding box center [814, 140] width 15 height 15
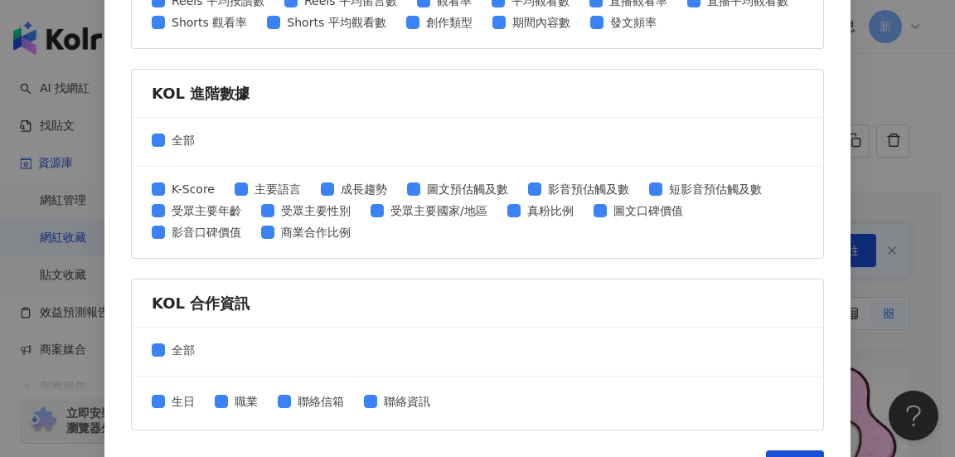
scroll to position [827, 0]
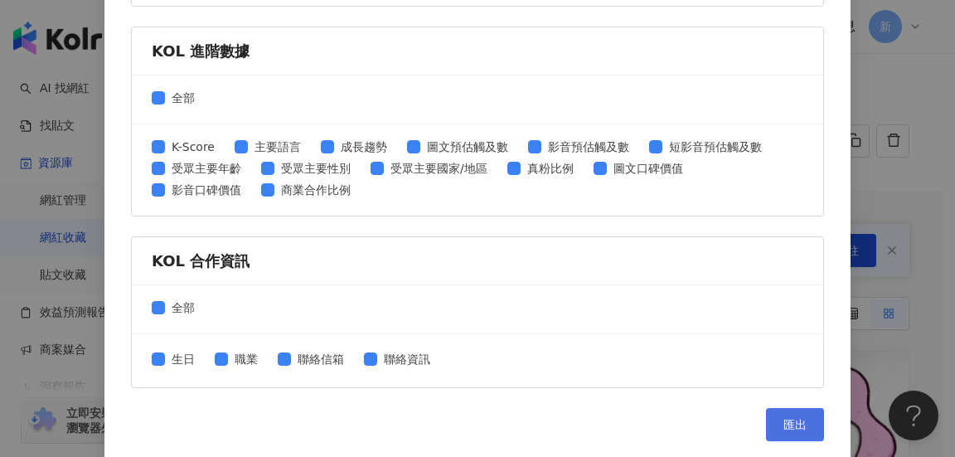
click at [796, 424] on span "匯出" at bounding box center [794, 424] width 23 height 13
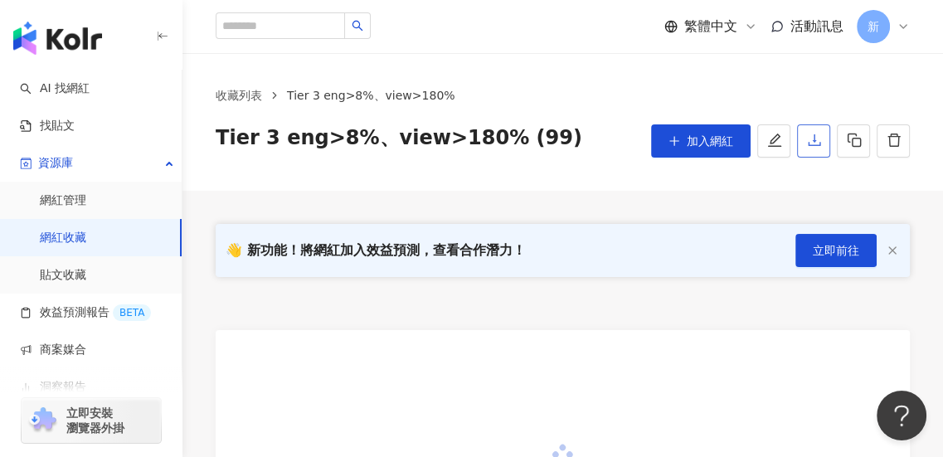
click at [810, 135] on icon "download" at bounding box center [814, 140] width 15 height 15
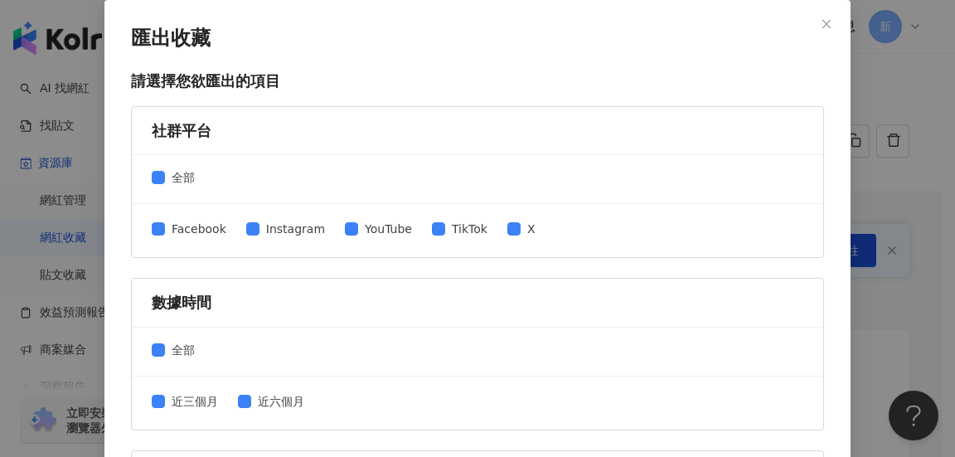
scroll to position [497, 0]
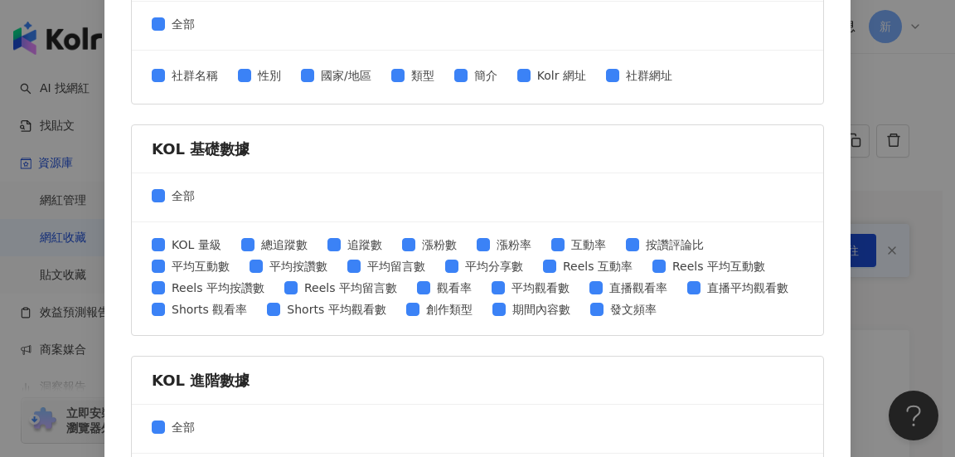
click at [795, 411] on div "全部" at bounding box center [477, 429] width 691 height 49
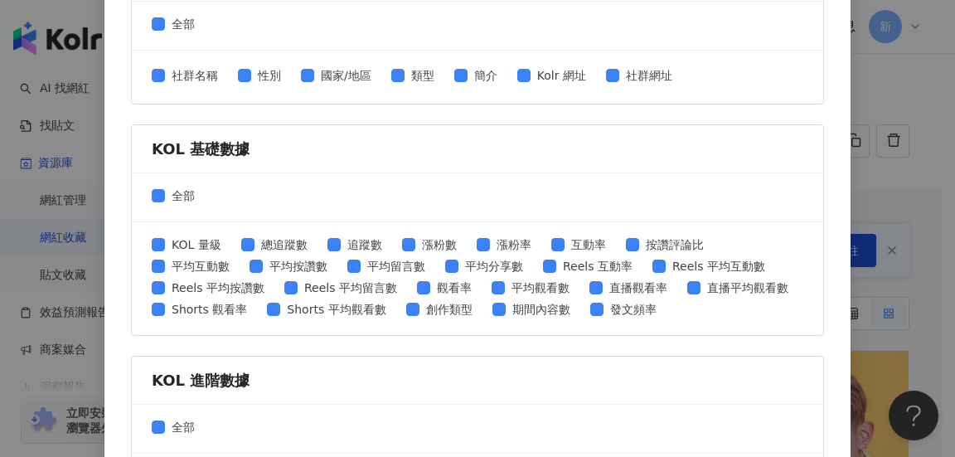
scroll to position [827, 0]
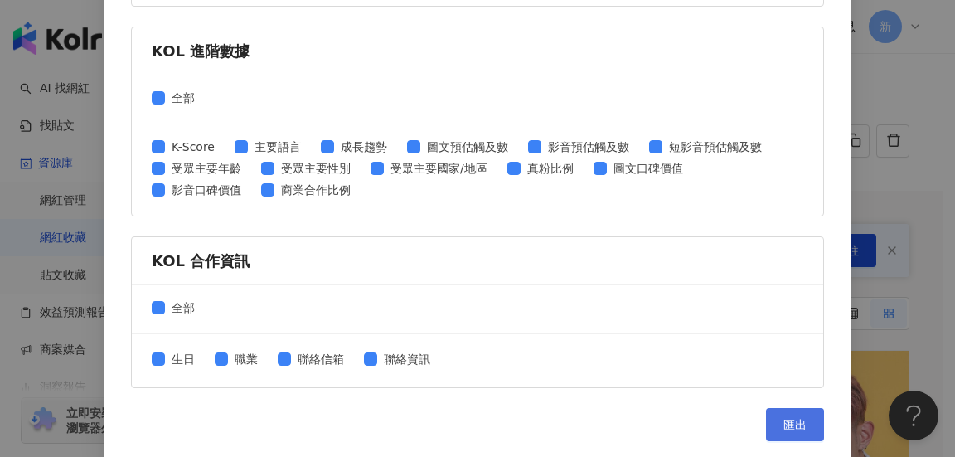
click at [798, 418] on span "匯出" at bounding box center [794, 424] width 23 height 13
